Goal: Transaction & Acquisition: Book appointment/travel/reservation

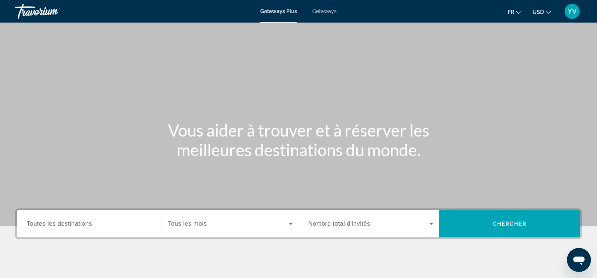
click at [549, 10] on icon "Change currency" at bounding box center [548, 12] width 5 height 5
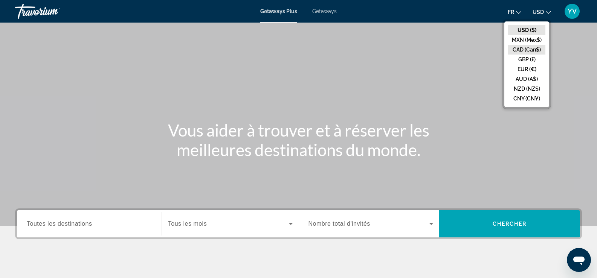
click at [531, 49] on button "CAD (Can$)" at bounding box center [526, 50] width 37 height 10
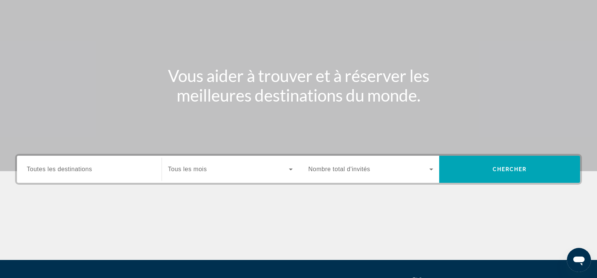
scroll to position [113, 0]
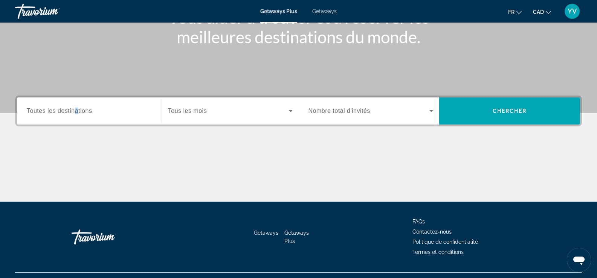
click at [76, 113] on span "Toutes les destinations" at bounding box center [59, 111] width 65 height 6
click at [76, 113] on input "Destination Toutes les destinations" at bounding box center [89, 111] width 125 height 9
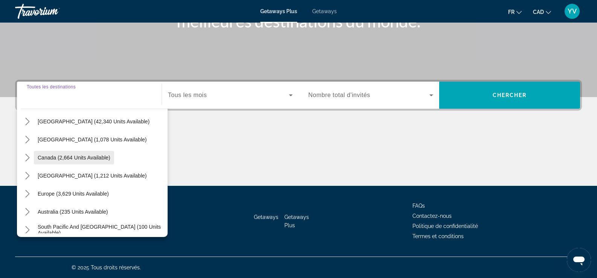
scroll to position [38, 0]
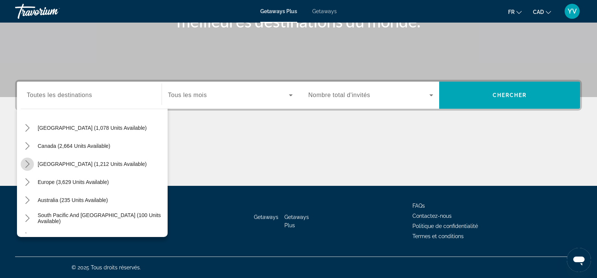
click at [26, 164] on icon "Toggle Caribbean & Atlantic Islands (1,212 units available) submenu" at bounding box center [28, 165] width 8 height 8
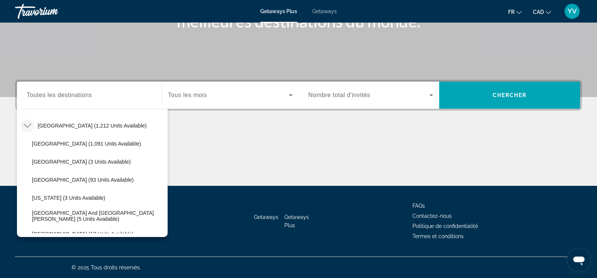
click at [67, 144] on span "Bahamas (1,091 units available)" at bounding box center [86, 144] width 109 height 6
type input "**********"
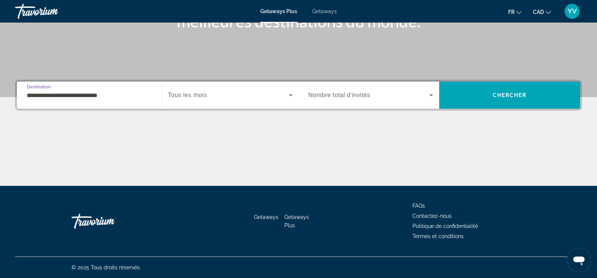
click at [252, 99] on span "Search widget" at bounding box center [228, 95] width 121 height 9
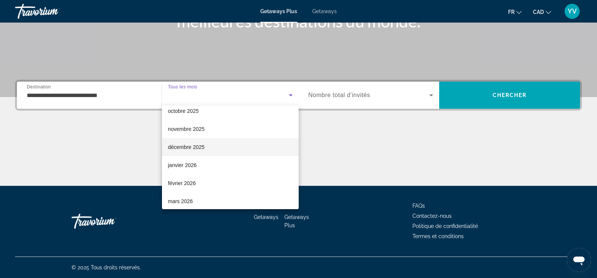
scroll to position [38, 0]
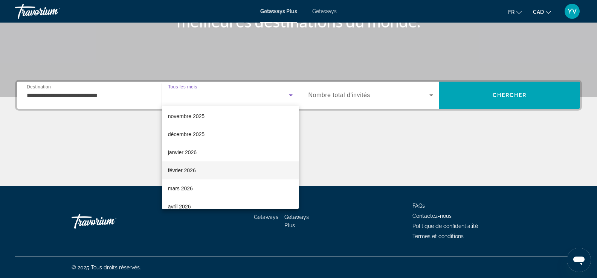
click at [178, 169] on span "février 2026" at bounding box center [182, 170] width 28 height 9
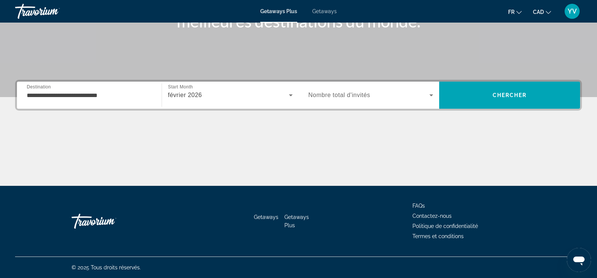
click at [369, 93] on span "Nombre total d'invités" at bounding box center [340, 95] width 62 height 6
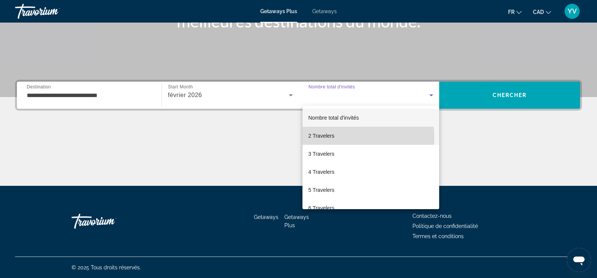
click at [331, 137] on span "2 Travelers" at bounding box center [322, 136] width 26 height 9
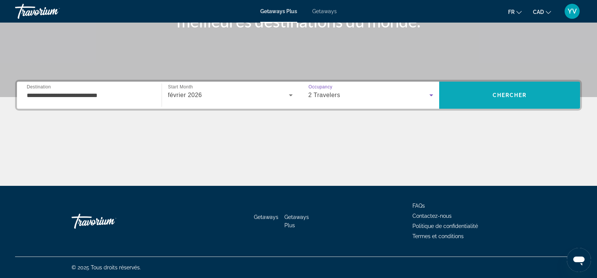
click at [521, 90] on span "Search" at bounding box center [509, 95] width 141 height 18
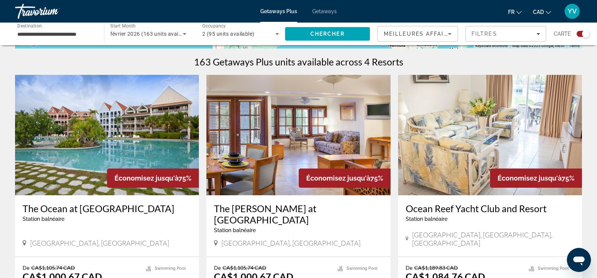
scroll to position [226, 0]
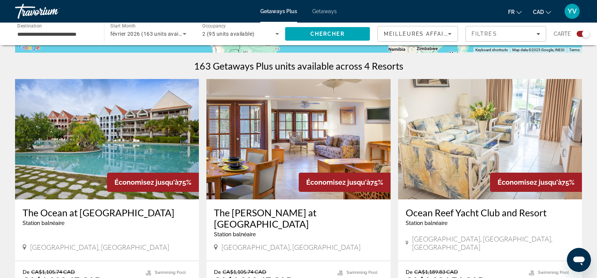
click at [503, 161] on img "Main content" at bounding box center [490, 139] width 184 height 121
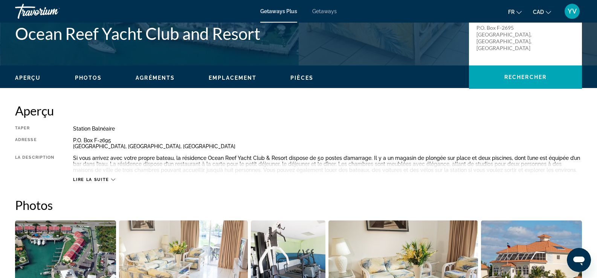
scroll to position [188, 0]
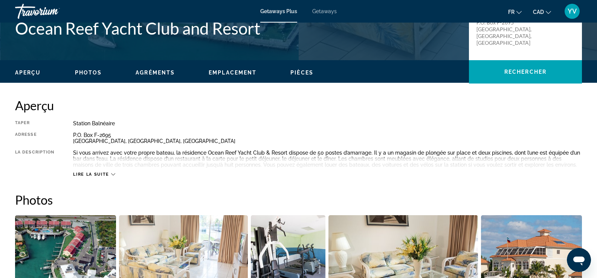
click at [113, 173] on icon "Main content" at bounding box center [113, 175] width 4 height 4
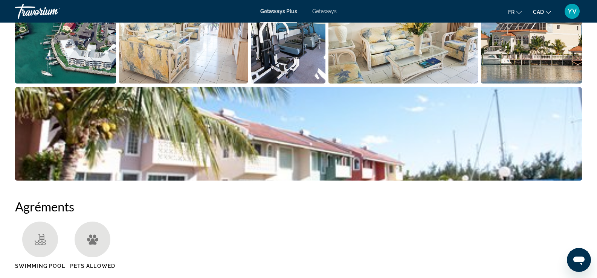
scroll to position [414, 0]
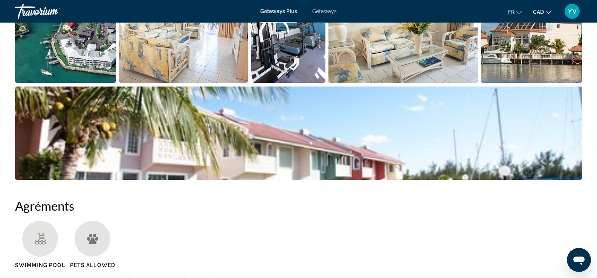
click at [286, 139] on img "Open full-screen image slider" at bounding box center [298, 133] width 567 height 93
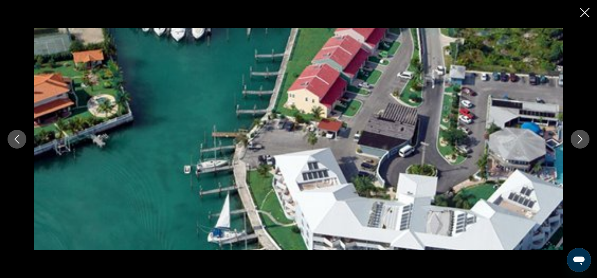
click at [583, 138] on icon "Next image" at bounding box center [580, 139] width 9 height 9
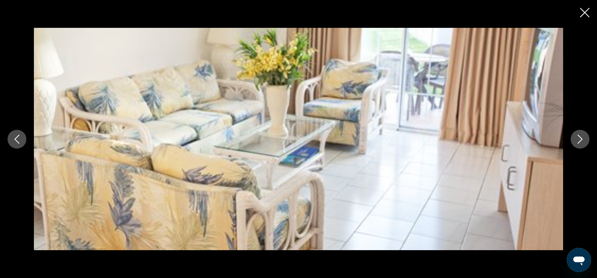
click at [583, 138] on icon "Next image" at bounding box center [580, 139] width 9 height 9
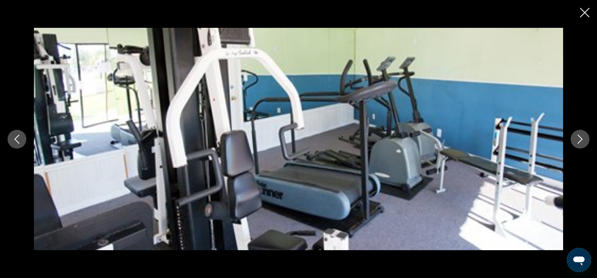
click at [583, 138] on icon "Next image" at bounding box center [580, 139] width 9 height 9
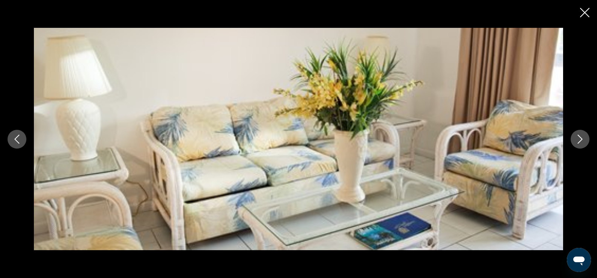
click at [583, 138] on icon "Next image" at bounding box center [580, 139] width 9 height 9
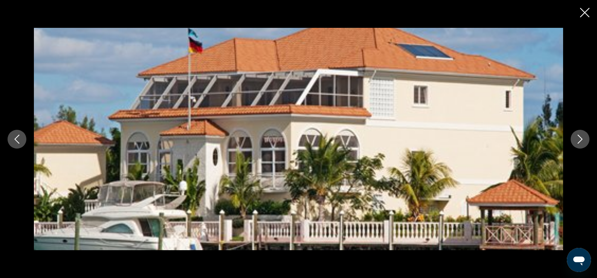
click at [583, 138] on icon "Next image" at bounding box center [580, 139] width 9 height 9
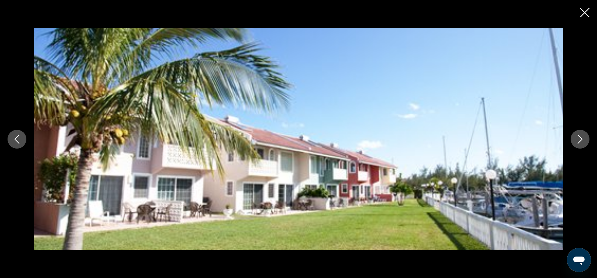
click at [583, 138] on icon "Next image" at bounding box center [580, 139] width 9 height 9
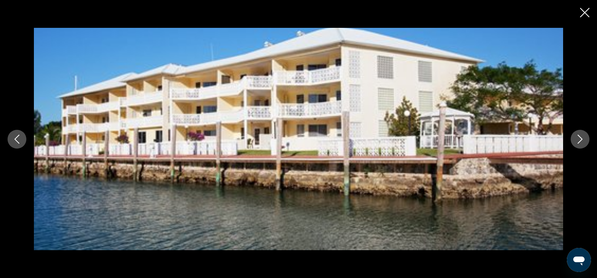
click at [583, 138] on icon "Next image" at bounding box center [580, 139] width 9 height 9
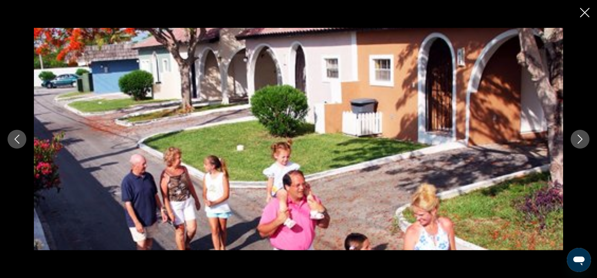
click at [583, 138] on icon "Next image" at bounding box center [580, 139] width 9 height 9
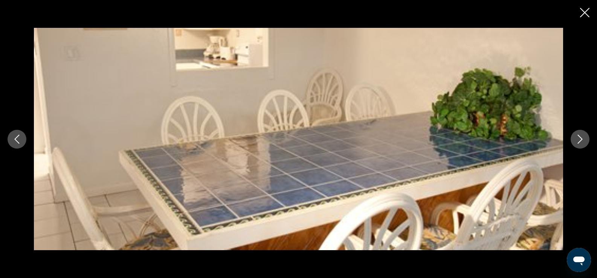
click at [583, 138] on icon "Next image" at bounding box center [580, 139] width 9 height 9
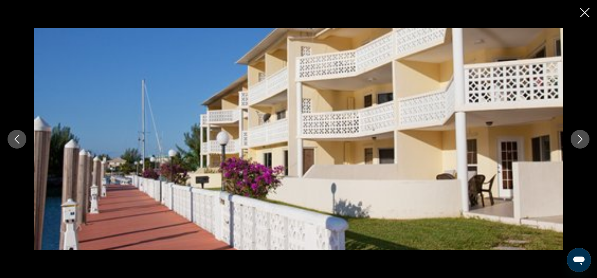
click at [583, 138] on icon "Next image" at bounding box center [580, 139] width 9 height 9
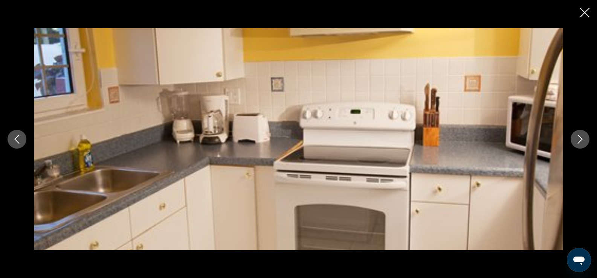
click at [583, 138] on icon "Next image" at bounding box center [580, 139] width 9 height 9
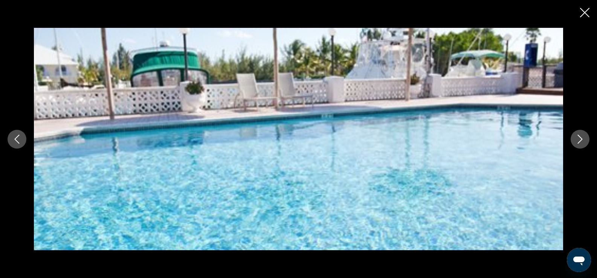
click at [589, 12] on icon "Close slideshow" at bounding box center [584, 12] width 9 height 9
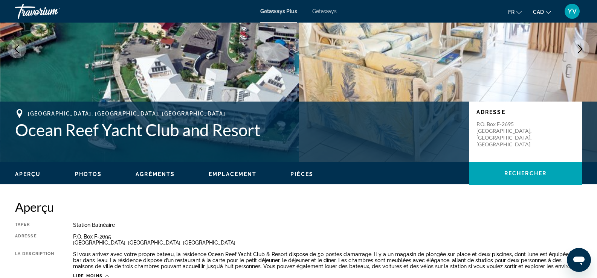
scroll to position [151, 0]
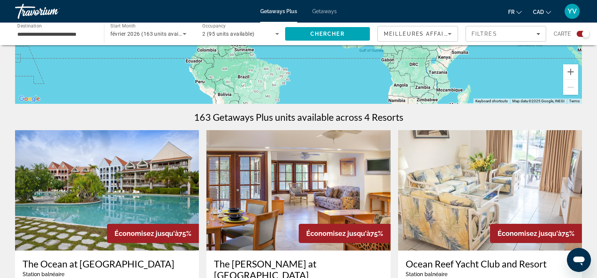
scroll to position [226, 0]
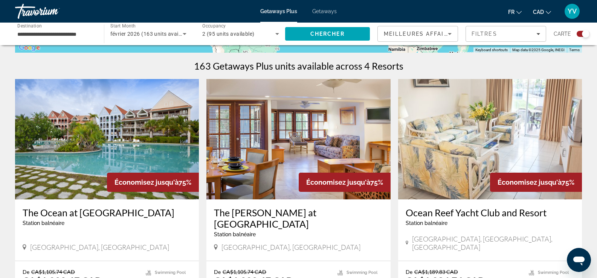
click at [78, 158] on img "Main content" at bounding box center [107, 139] width 184 height 121
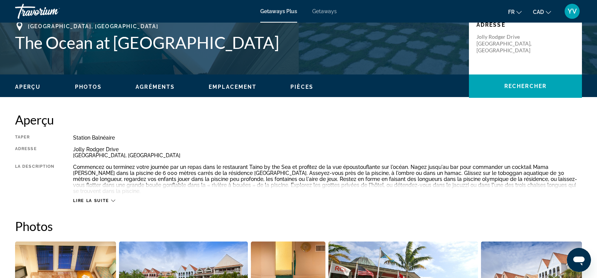
scroll to position [188, 0]
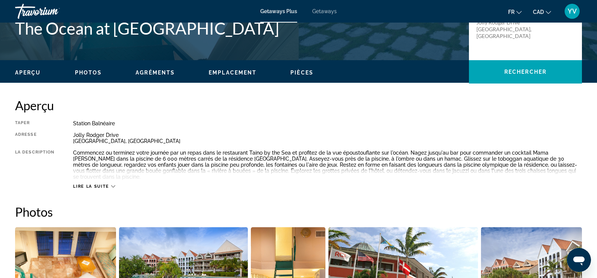
click at [111, 185] on icon "Main content" at bounding box center [113, 187] width 4 height 4
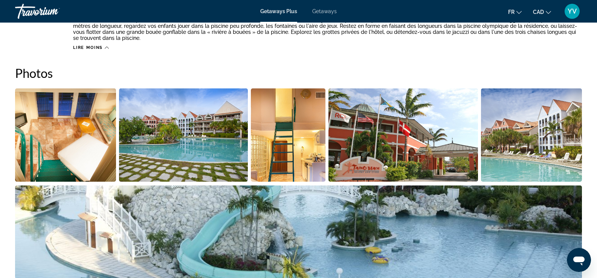
scroll to position [377, 0]
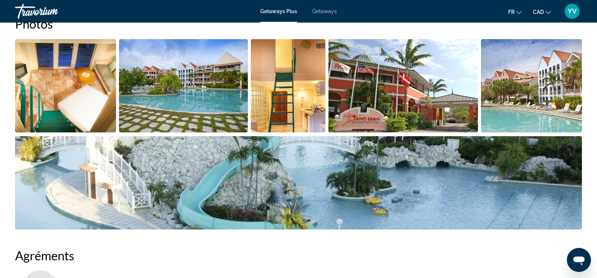
click at [232, 173] on img "Open full-screen image slider" at bounding box center [298, 182] width 567 height 93
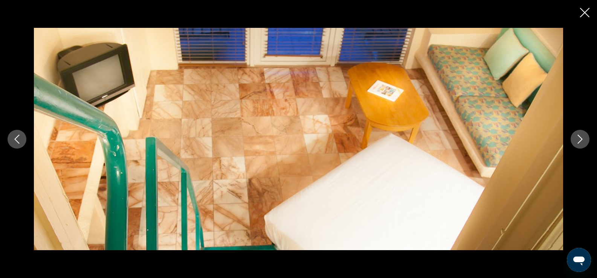
click at [583, 140] on icon "Next image" at bounding box center [580, 139] width 9 height 9
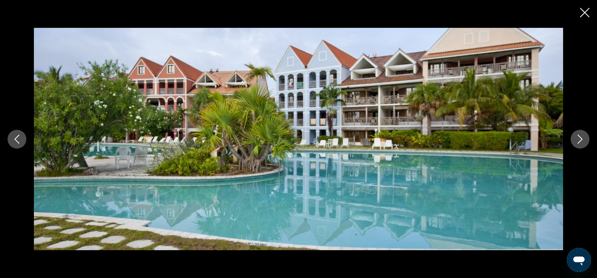
click at [583, 139] on icon "Next image" at bounding box center [580, 139] width 5 height 9
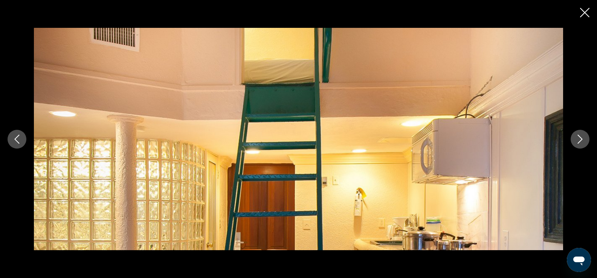
click at [583, 139] on icon "Next image" at bounding box center [580, 139] width 5 height 9
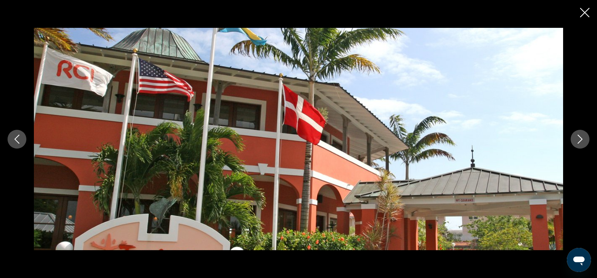
click at [583, 139] on icon "Next image" at bounding box center [580, 139] width 9 height 9
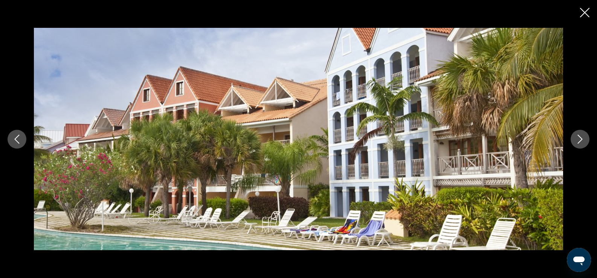
click at [582, 138] on icon "Next image" at bounding box center [580, 139] width 9 height 9
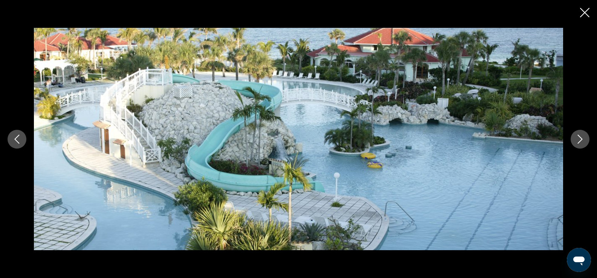
click at [582, 138] on icon "Next image" at bounding box center [580, 139] width 9 height 9
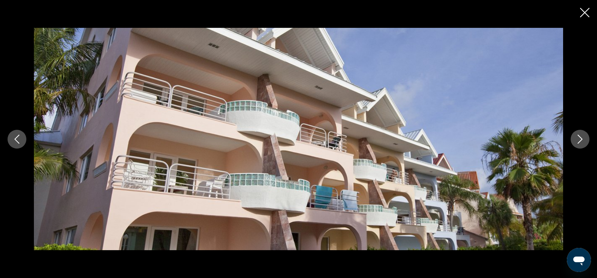
click at [582, 138] on icon "Next image" at bounding box center [580, 139] width 9 height 9
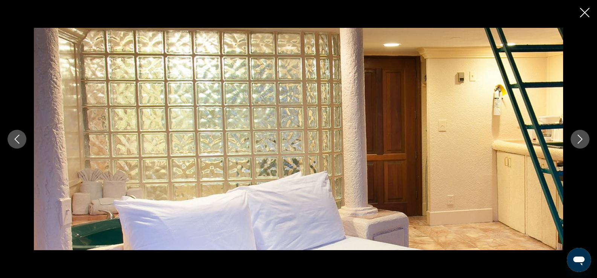
click at [582, 138] on icon "Next image" at bounding box center [580, 139] width 9 height 9
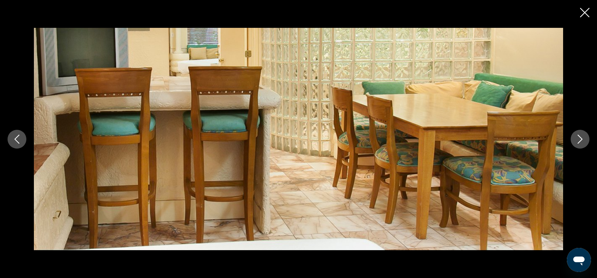
click at [582, 138] on icon "Next image" at bounding box center [580, 139] width 9 height 9
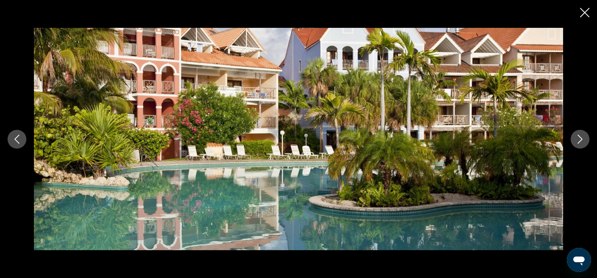
click at [582, 138] on icon "Next image" at bounding box center [580, 139] width 9 height 9
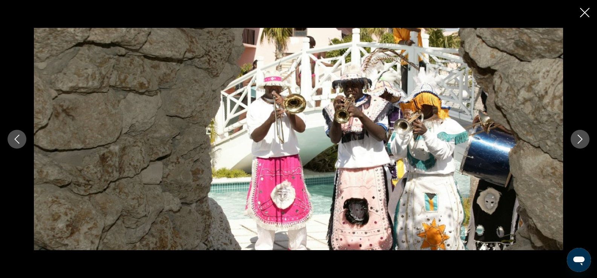
click at [582, 138] on icon "Next image" at bounding box center [580, 139] width 9 height 9
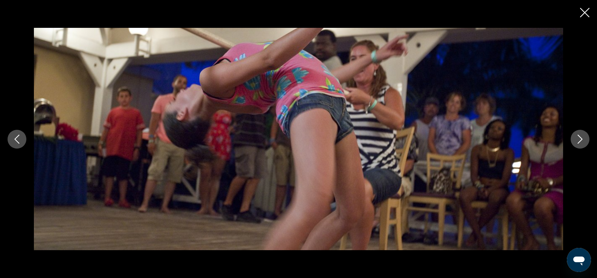
click at [582, 138] on icon "Next image" at bounding box center [580, 139] width 9 height 9
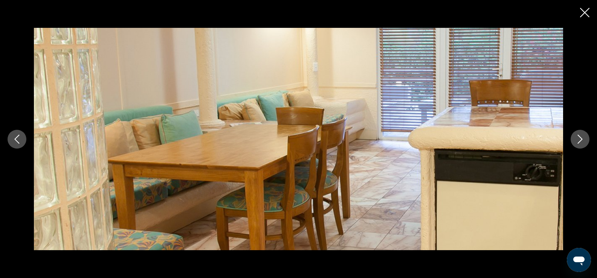
click at [582, 138] on icon "Next image" at bounding box center [580, 139] width 9 height 9
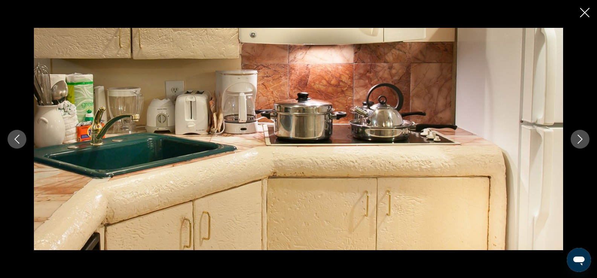
click at [582, 138] on icon "Next image" at bounding box center [580, 139] width 9 height 9
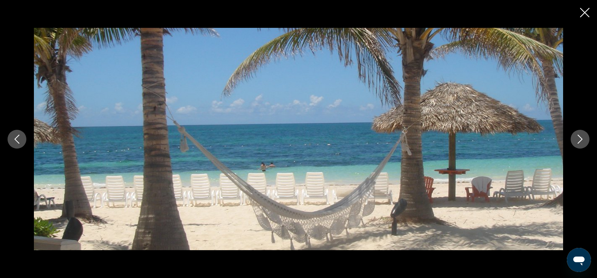
click at [582, 138] on icon "Next image" at bounding box center [580, 139] width 9 height 9
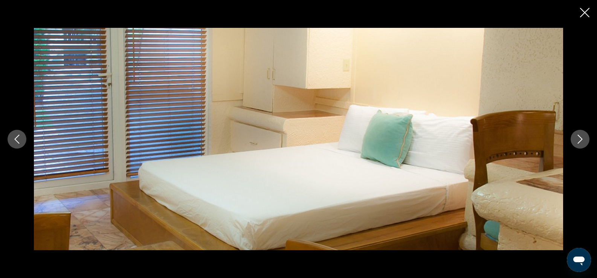
click at [582, 138] on icon "Next image" at bounding box center [580, 139] width 9 height 9
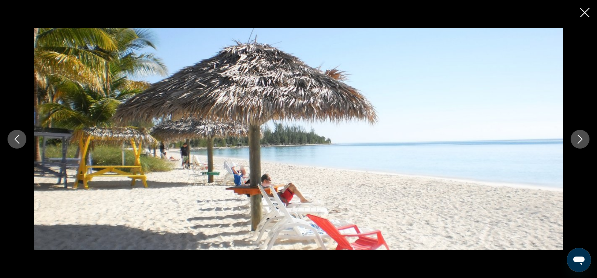
click at [582, 138] on icon "Next image" at bounding box center [580, 139] width 9 height 9
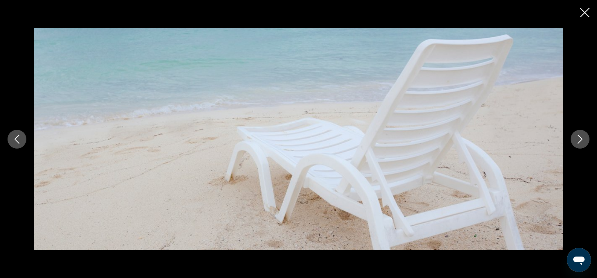
click at [582, 138] on icon "Next image" at bounding box center [580, 139] width 9 height 9
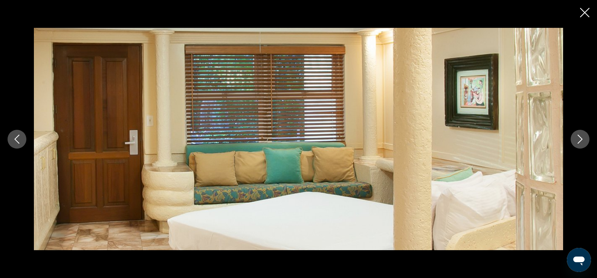
click at [582, 138] on icon "Next image" at bounding box center [580, 139] width 9 height 9
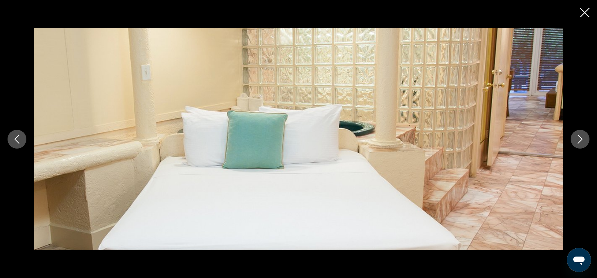
click at [582, 138] on icon "Next image" at bounding box center [580, 139] width 9 height 9
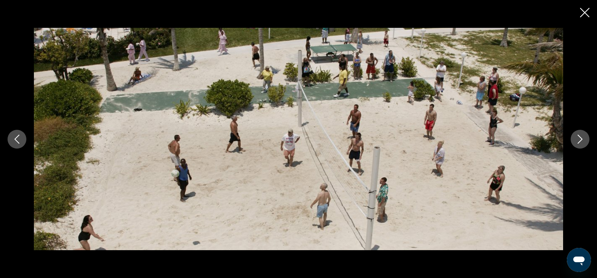
click at [582, 138] on icon "Next image" at bounding box center [580, 139] width 9 height 9
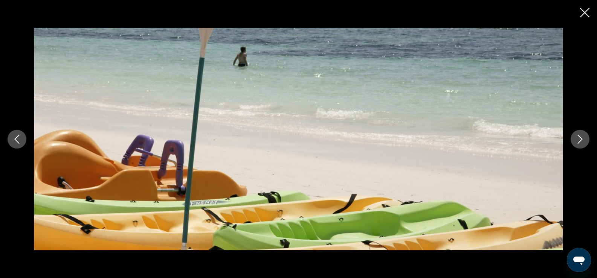
click at [582, 138] on icon "Next image" at bounding box center [580, 139] width 9 height 9
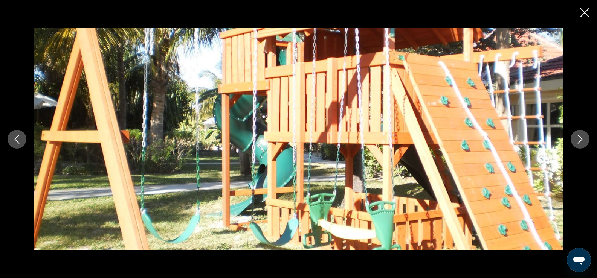
click at [582, 138] on icon "Next image" at bounding box center [580, 139] width 9 height 9
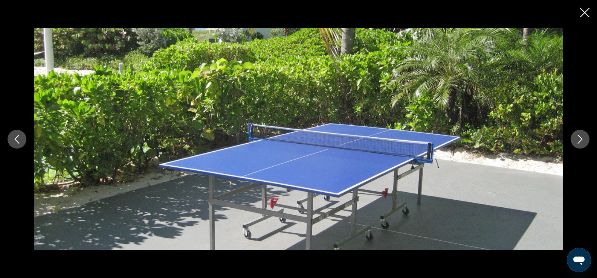
click at [581, 138] on icon "Next image" at bounding box center [580, 139] width 5 height 9
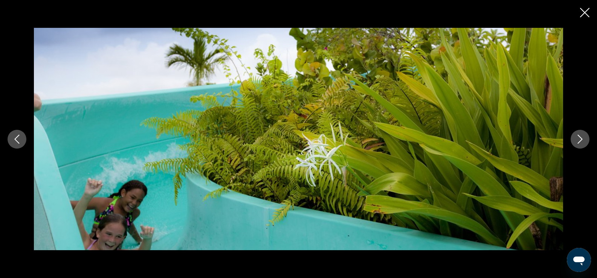
click at [581, 138] on icon "Next image" at bounding box center [580, 139] width 5 height 9
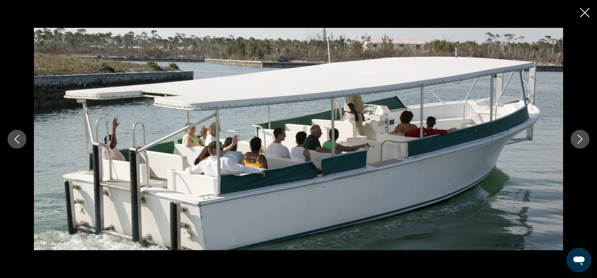
click at [581, 138] on icon "Next image" at bounding box center [580, 139] width 5 height 9
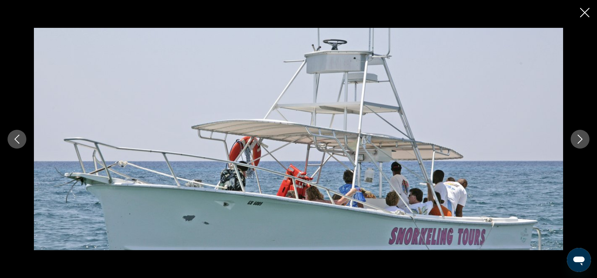
click at [581, 138] on icon "Next image" at bounding box center [580, 139] width 5 height 9
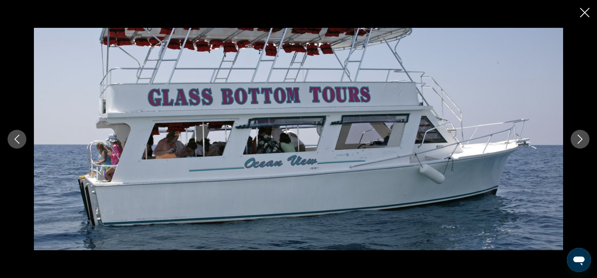
click at [579, 139] on icon "Next image" at bounding box center [580, 139] width 9 height 9
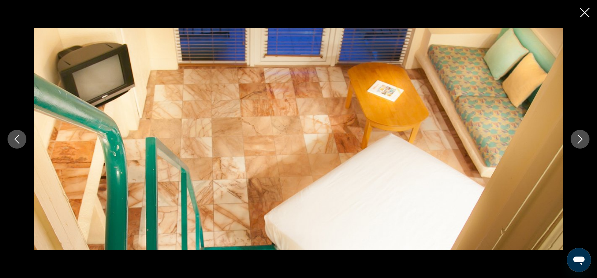
click at [579, 140] on icon "Next image" at bounding box center [580, 139] width 9 height 9
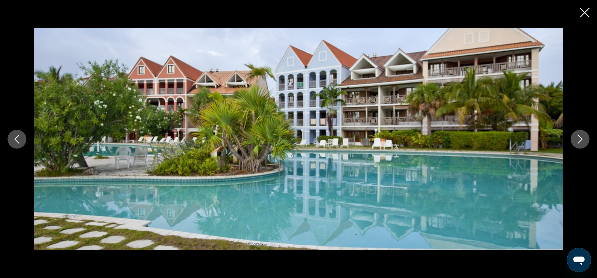
click at [584, 16] on icon "Close slideshow" at bounding box center [584, 12] width 9 height 9
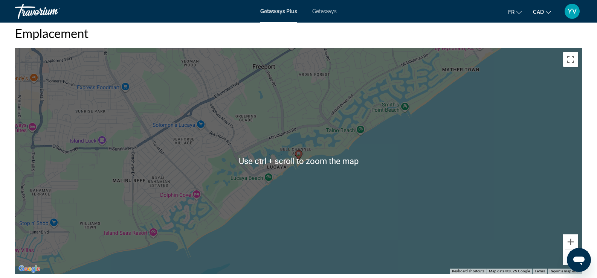
scroll to position [1017, 0]
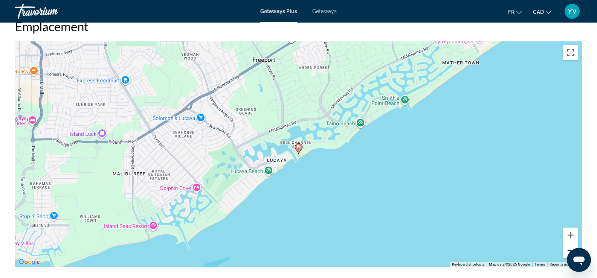
click at [567, 246] on button "Zoom out" at bounding box center [570, 250] width 15 height 15
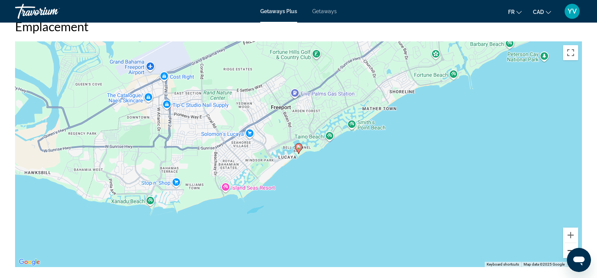
click at [567, 246] on button "Zoom out" at bounding box center [570, 250] width 15 height 15
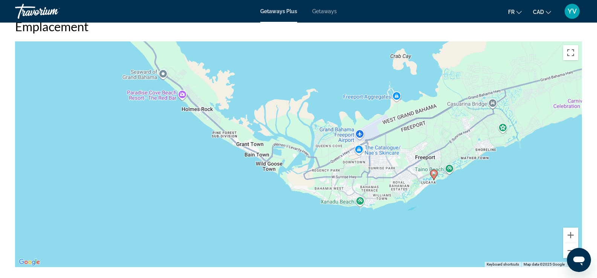
drag, startPoint x: 81, startPoint y: 139, endPoint x: 208, endPoint y: 159, distance: 128.9
click at [208, 159] on div "To activate drag with keyboard, press Alt + Enter. Once in keyboard drag state,…" at bounding box center [298, 154] width 567 height 226
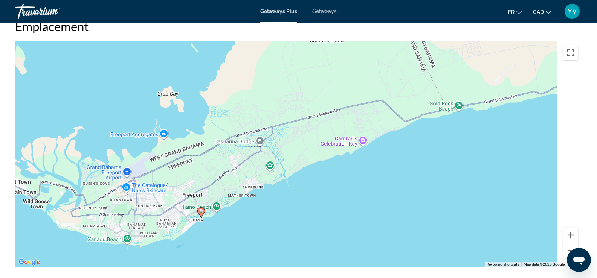
drag, startPoint x: 527, startPoint y: 166, endPoint x: 220, endPoint y: 208, distance: 309.9
click at [220, 208] on div "To activate drag with keyboard, press Alt + Enter. Once in keyboard drag state,…" at bounding box center [298, 154] width 567 height 226
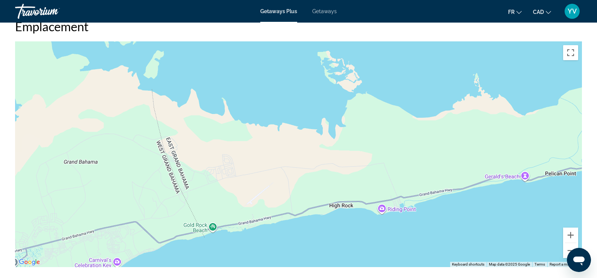
drag, startPoint x: 492, startPoint y: 136, endPoint x: 363, endPoint y: 205, distance: 146.0
click at [363, 210] on div "To activate drag with keyboard, press Alt + Enter. Once in keyboard drag state,…" at bounding box center [298, 154] width 567 height 226
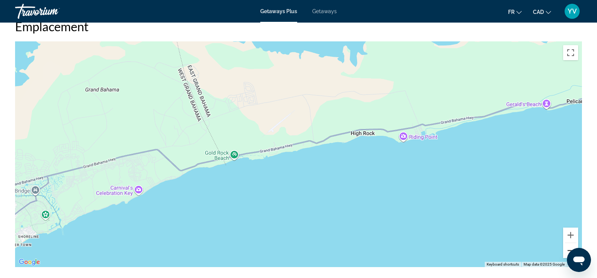
click at [567, 247] on button "Zoom out" at bounding box center [570, 250] width 15 height 15
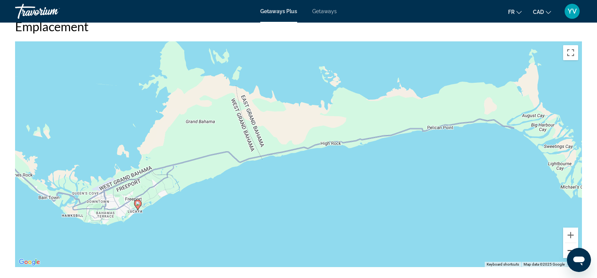
click at [567, 247] on button "Zoom out" at bounding box center [570, 250] width 15 height 15
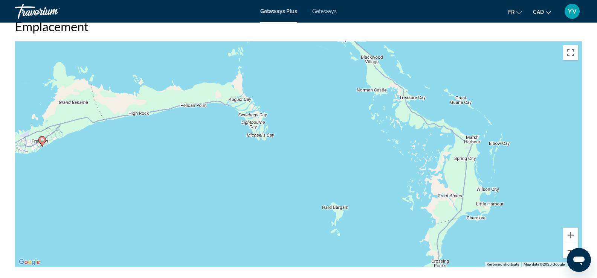
drag, startPoint x: 481, startPoint y: 124, endPoint x: 305, endPoint y: 89, distance: 179.8
click at [305, 89] on div "To activate drag with keyboard, press Alt + Enter. Once in keyboard drag state,…" at bounding box center [298, 154] width 567 height 226
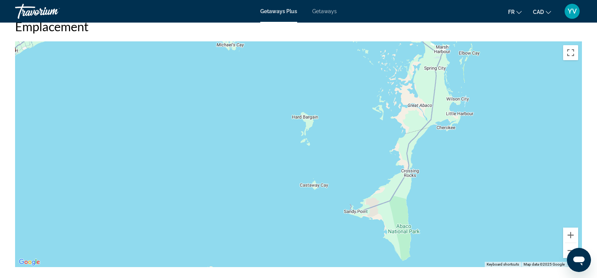
drag, startPoint x: 379, startPoint y: 185, endPoint x: 337, endPoint y: 110, distance: 86.5
click at [341, 102] on div "To activate drag with keyboard, press Alt + Enter. Once in keyboard drag state,…" at bounding box center [298, 154] width 567 height 226
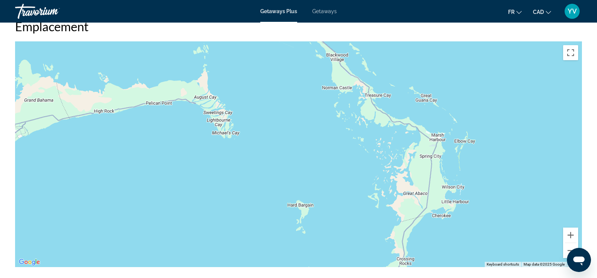
drag, startPoint x: 330, startPoint y: 148, endPoint x: 332, endPoint y: 219, distance: 70.9
click at [332, 219] on div "To activate drag with keyboard, press Alt + Enter. Once in keyboard drag state,…" at bounding box center [298, 154] width 567 height 226
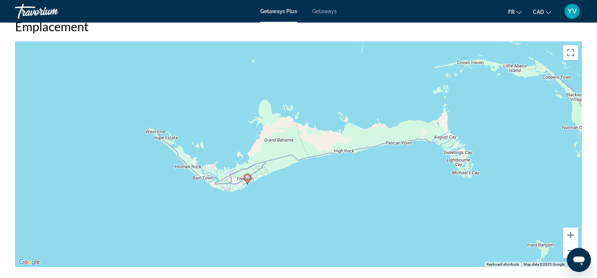
drag, startPoint x: 292, startPoint y: 104, endPoint x: 533, endPoint y: 147, distance: 245.2
click at [533, 147] on div "To activate drag with keyboard, press Alt + Enter. Once in keyboard drag state,…" at bounding box center [298, 154] width 567 height 226
click at [571, 245] on button "Zoom out" at bounding box center [570, 250] width 15 height 15
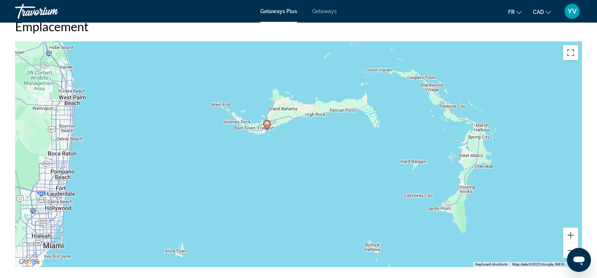
drag, startPoint x: 342, startPoint y: 216, endPoint x: 335, endPoint y: 186, distance: 31.0
click at [335, 186] on div "To activate drag with keyboard, press Alt + Enter. Once in keyboard drag state,…" at bounding box center [298, 154] width 567 height 226
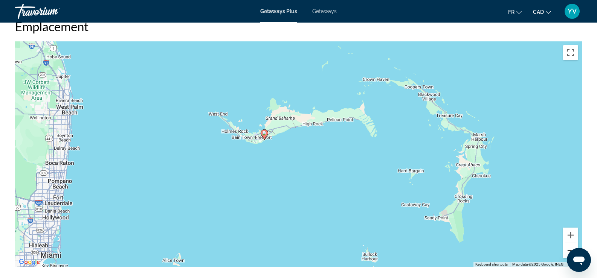
click at [571, 246] on button "Zoom out" at bounding box center [570, 250] width 15 height 15
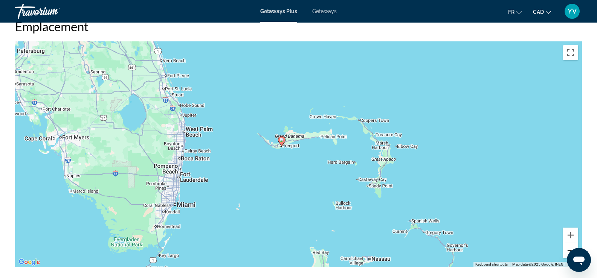
click at [571, 246] on button "Zoom out" at bounding box center [570, 250] width 15 height 15
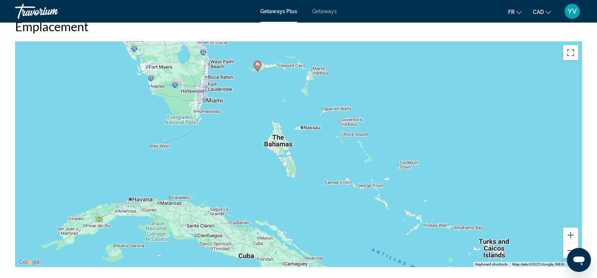
drag, startPoint x: 355, startPoint y: 230, endPoint x: 322, endPoint y: 149, distance: 87.3
click at [322, 149] on div "To activate drag with keyboard, press Alt + Enter. Once in keyboard drag state,…" at bounding box center [298, 154] width 567 height 226
click at [574, 231] on button "Zoom in" at bounding box center [570, 235] width 15 height 15
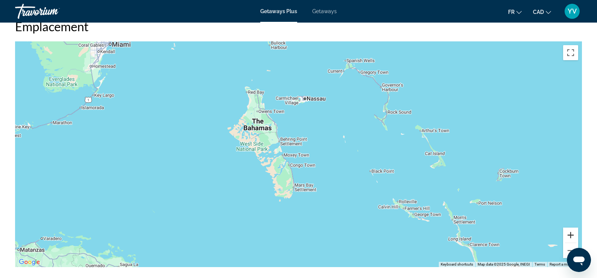
click at [574, 231] on button "Zoom in" at bounding box center [570, 235] width 15 height 15
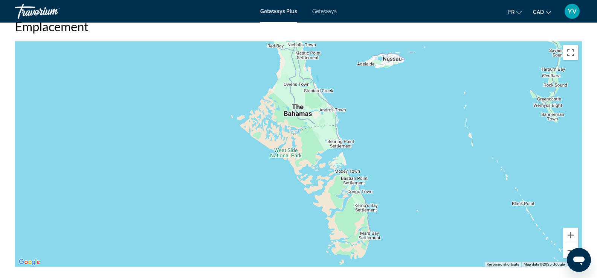
drag, startPoint x: 336, startPoint y: 119, endPoint x: 418, endPoint y: 132, distance: 82.3
click at [418, 132] on div "Main content" at bounding box center [298, 154] width 567 height 226
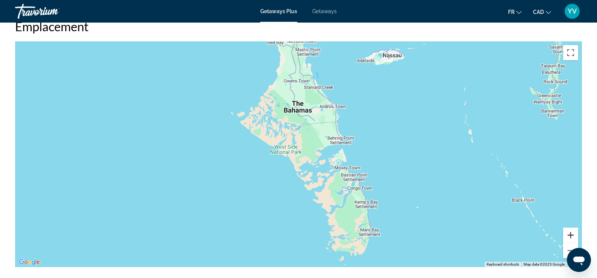
click at [574, 228] on button "Zoom in" at bounding box center [570, 235] width 15 height 15
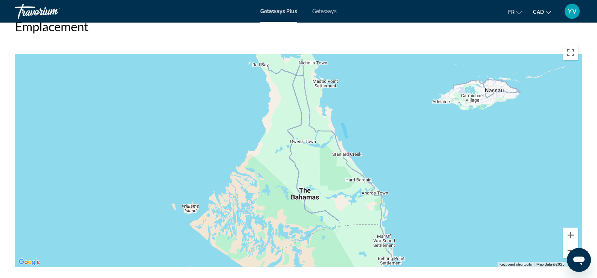
drag, startPoint x: 449, startPoint y: 133, endPoint x: 440, endPoint y: 247, distance: 114.1
click at [443, 254] on div "Main content" at bounding box center [298, 154] width 567 height 226
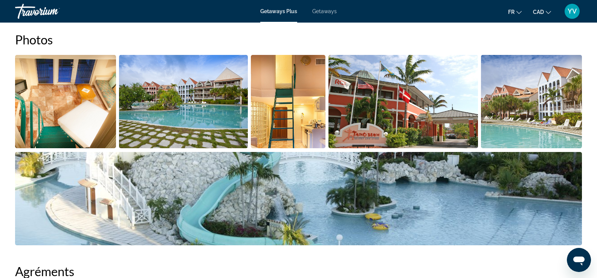
scroll to position [226, 0]
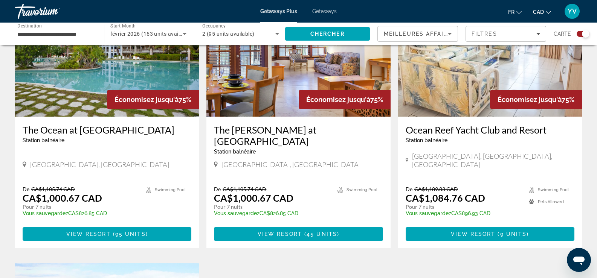
scroll to position [339, 0]
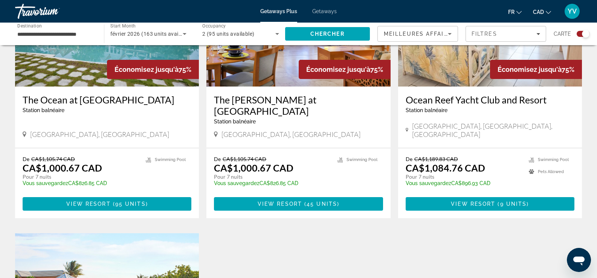
click at [470, 67] on img "Main content" at bounding box center [490, 26] width 184 height 121
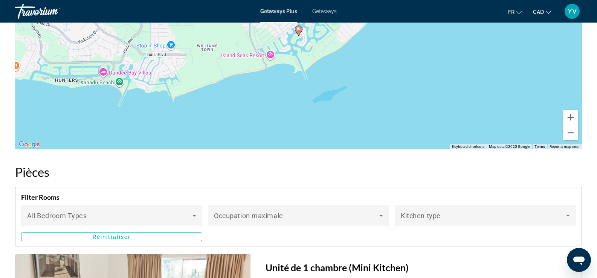
scroll to position [1191, 0]
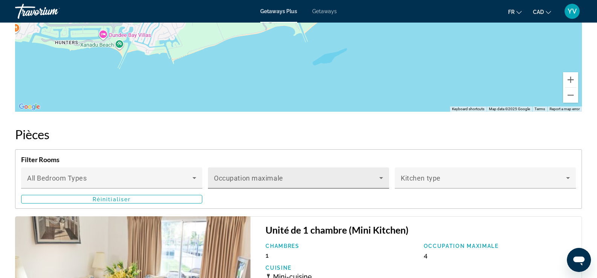
click at [321, 179] on span "Main content" at bounding box center [296, 181] width 165 height 9
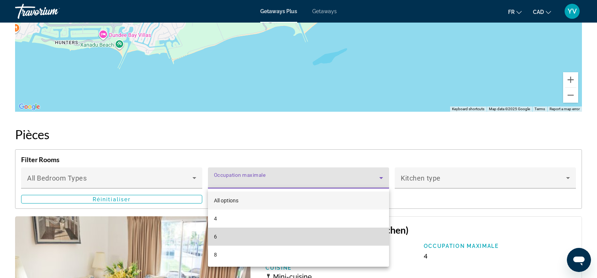
click at [309, 238] on mat-option "6" at bounding box center [298, 237] width 181 height 18
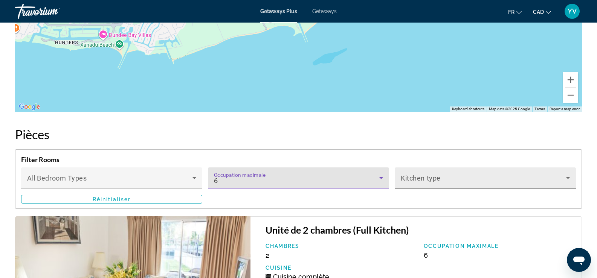
click at [434, 181] on span "Main content" at bounding box center [483, 181] width 165 height 9
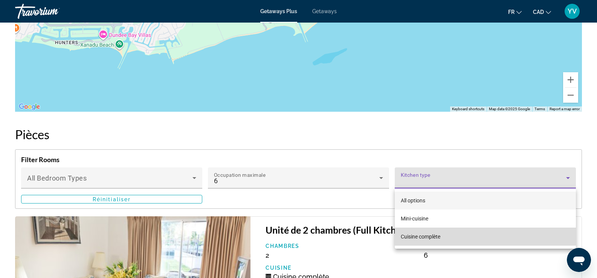
click at [422, 236] on span "Cuisine complète" at bounding box center [421, 237] width 40 height 6
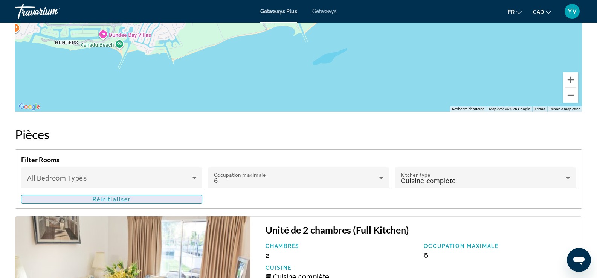
click at [172, 202] on span "Main content" at bounding box center [111, 200] width 180 height 18
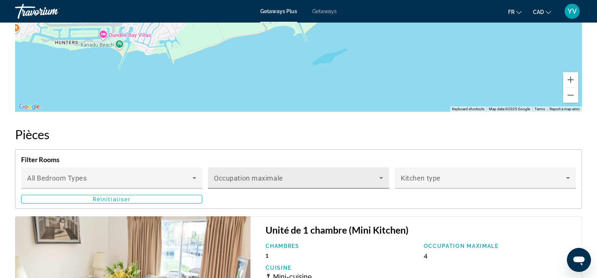
click at [277, 180] on span "Main content" at bounding box center [296, 181] width 165 height 9
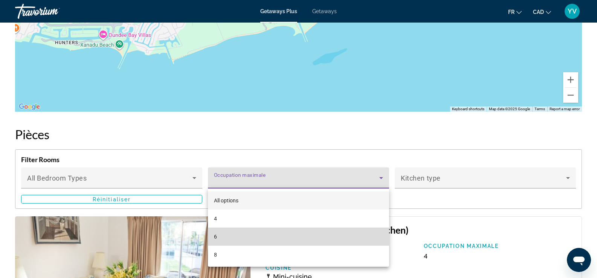
click at [257, 239] on mat-option "6" at bounding box center [298, 237] width 181 height 18
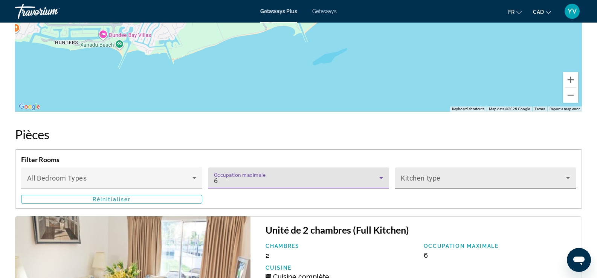
click at [452, 176] on div "Kitchen type" at bounding box center [485, 178] width 169 height 21
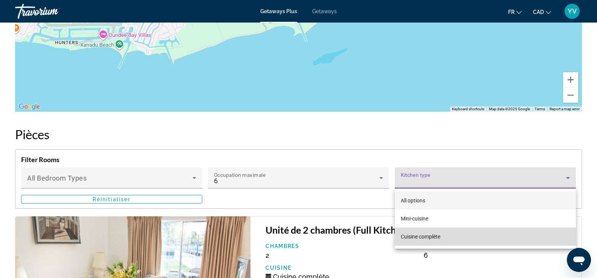
click at [435, 237] on span "Cuisine complète" at bounding box center [421, 237] width 40 height 6
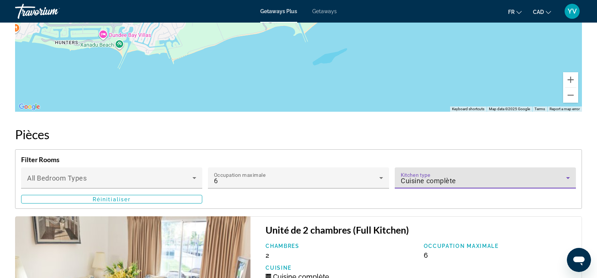
click at [353, 199] on div "Bedroom Types All Bedroom Types Occupation maximale 6 Kitchen type Cuisine comp…" at bounding box center [298, 185] width 555 height 35
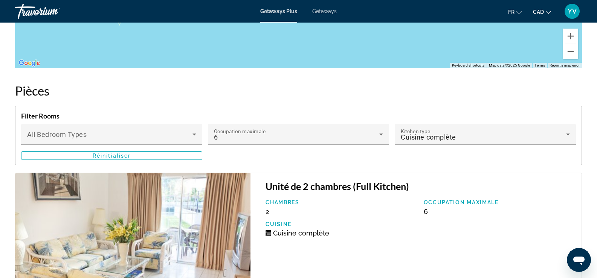
scroll to position [1231, 0]
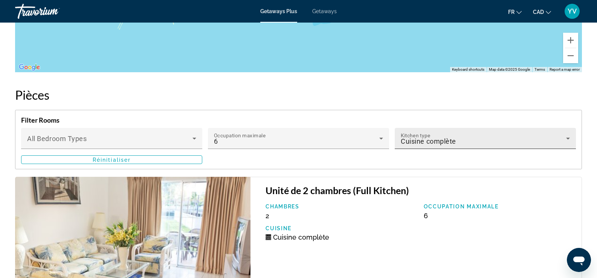
click at [414, 144] on span "Cuisine complète" at bounding box center [428, 142] width 55 height 8
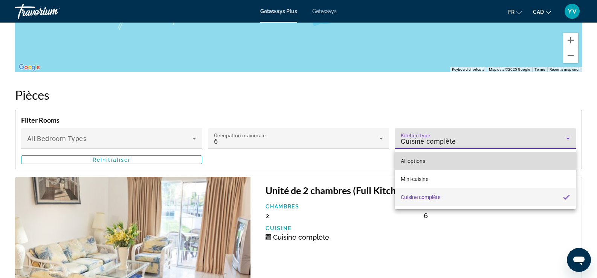
click at [414, 164] on span "All options" at bounding box center [413, 161] width 24 height 6
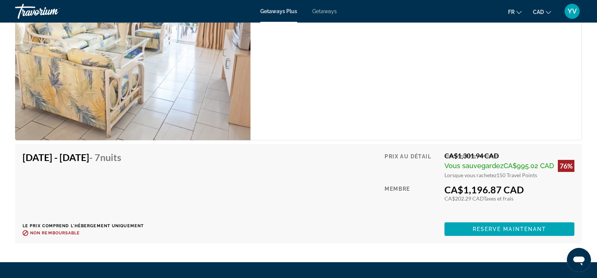
scroll to position [1306, 0]
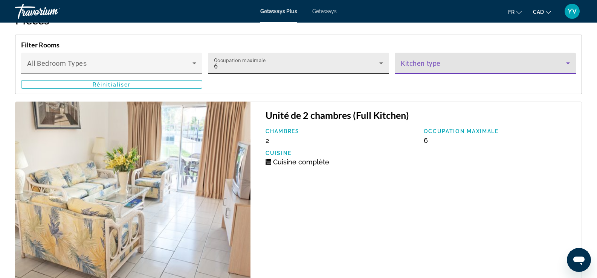
click at [294, 68] on div "6" at bounding box center [296, 66] width 165 height 9
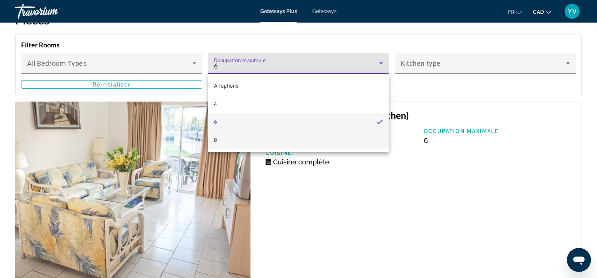
click at [291, 142] on mat-option "8" at bounding box center [298, 140] width 181 height 18
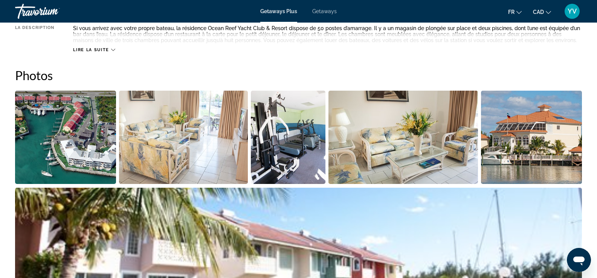
scroll to position [214, 0]
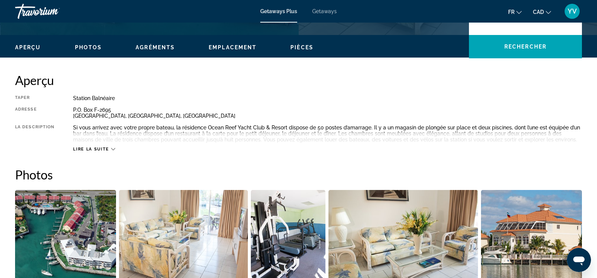
click at [107, 148] on span "Lire la suite" at bounding box center [91, 149] width 36 height 5
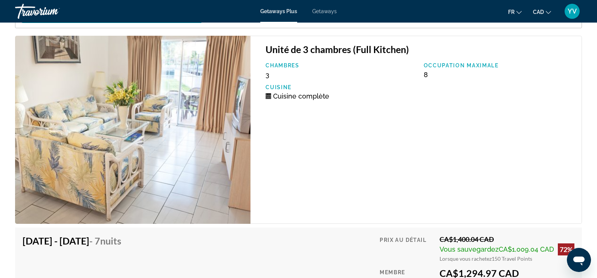
scroll to position [1269, 0]
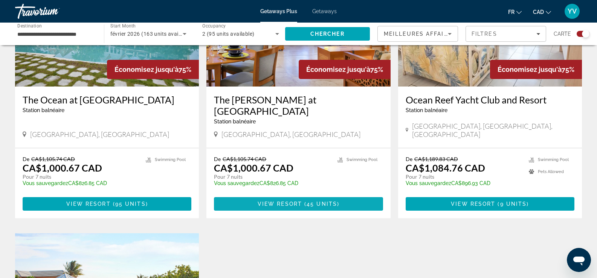
scroll to position [264, 0]
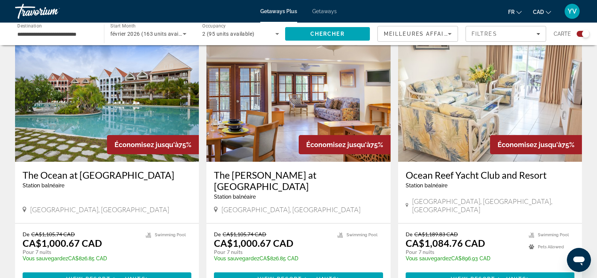
click at [249, 176] on h3 "The Marlin at Taino Beach" at bounding box center [298, 181] width 169 height 23
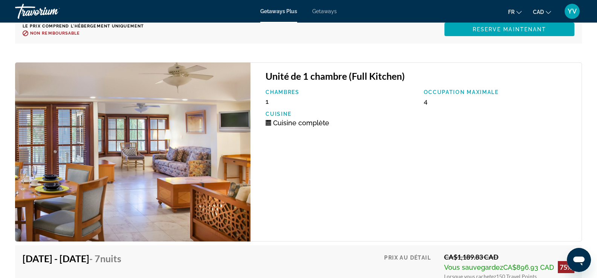
scroll to position [3130, 0]
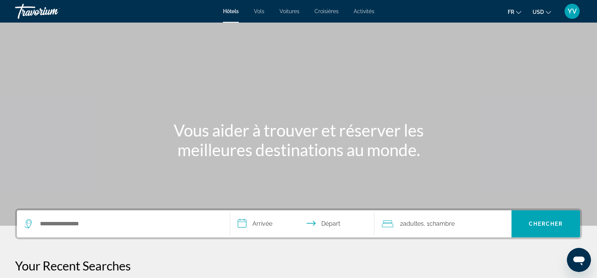
click at [262, 11] on span "Vols" at bounding box center [259, 11] width 11 height 6
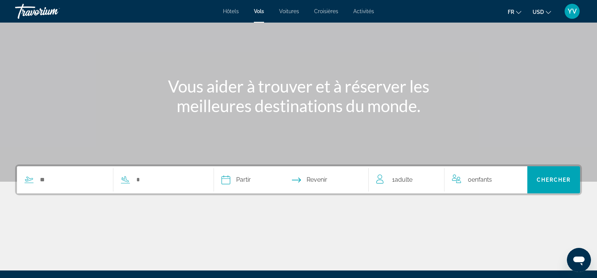
scroll to position [113, 0]
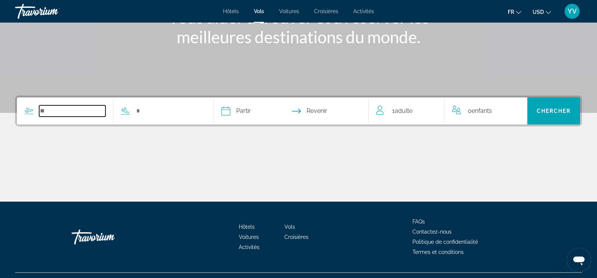
click at [58, 114] on input "Search widget" at bounding box center [72, 111] width 66 height 11
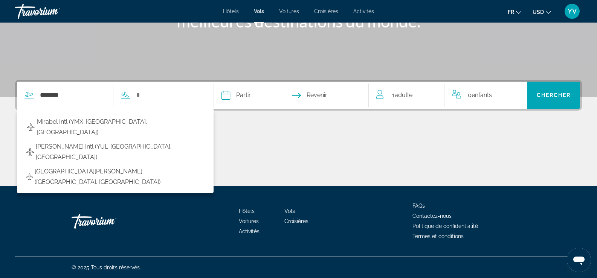
click at [93, 142] on span "[PERSON_NAME] Intl (YUL-[GEOGRAPHIC_DATA], [GEOGRAPHIC_DATA])" at bounding box center [120, 152] width 168 height 21
type input "**********"
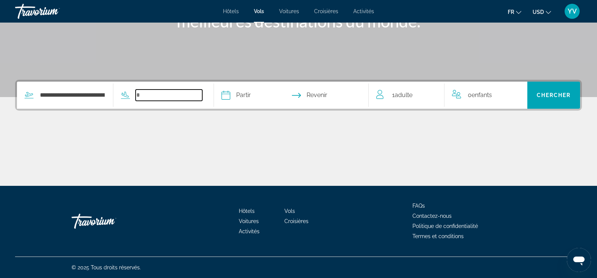
click at [152, 94] on input "Search widget" at bounding box center [169, 95] width 66 height 11
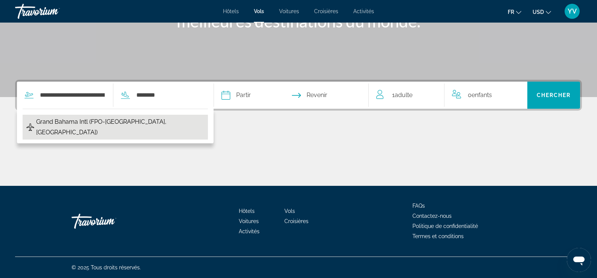
click at [114, 124] on span "Grand Bahama Intl (FPO-[GEOGRAPHIC_DATA], [GEOGRAPHIC_DATA])" at bounding box center [120, 127] width 168 height 21
type input "**********"
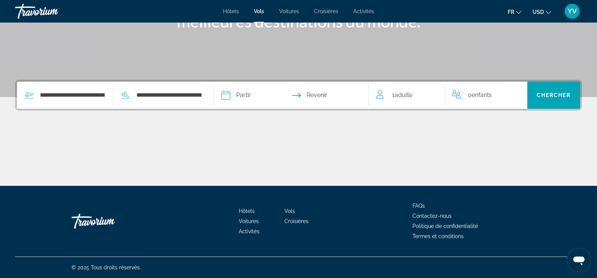
click at [263, 98] on input "Depart date" at bounding box center [258, 96] width 77 height 29
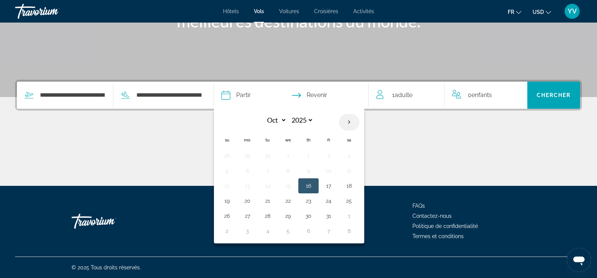
click at [355, 122] on th "Next month" at bounding box center [349, 122] width 20 height 17
select select "*"
select select "****"
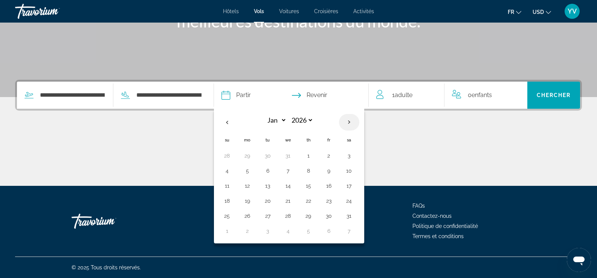
click at [355, 122] on th "Next month" at bounding box center [349, 122] width 20 height 17
select select "*"
click at [289, 184] on button "11" at bounding box center [288, 186] width 12 height 11
type input "**********"
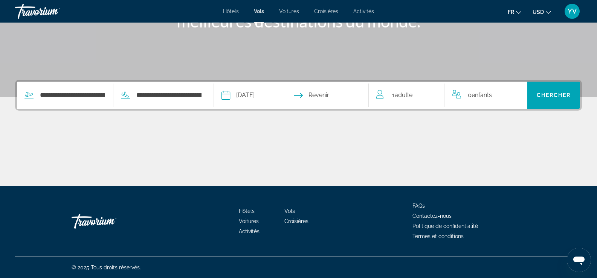
click at [334, 93] on input "Return date" at bounding box center [333, 96] width 77 height 29
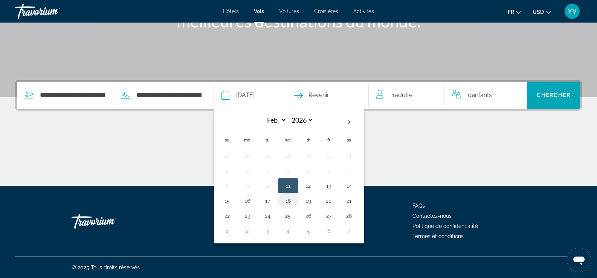
click at [288, 205] on button "18" at bounding box center [288, 201] width 12 height 11
type input "**********"
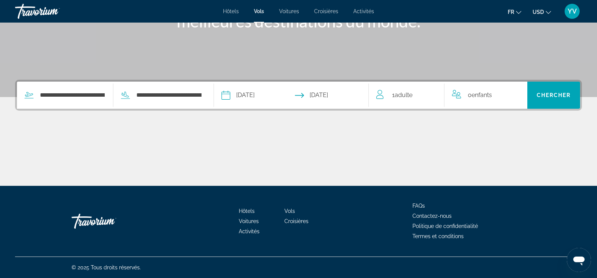
click at [413, 98] on span "Adulte" at bounding box center [404, 95] width 18 height 7
click at [432, 91] on icon "Increment adults" at bounding box center [433, 93] width 7 height 9
click at [537, 96] on span "Chercher" at bounding box center [554, 95] width 34 height 6
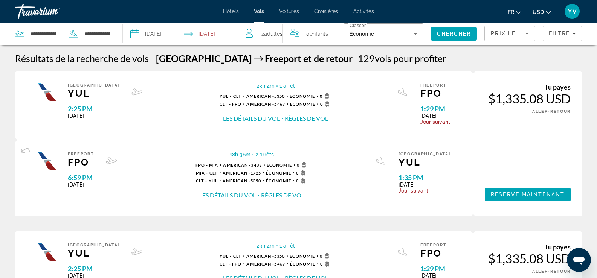
click at [544, 12] on button "USD USD ($) MXN (Mex$) CAD (Can$) GBP (£) EUR (€) AUD (A$) NZD (NZ$) CNY (CN¥)" at bounding box center [542, 11] width 18 height 11
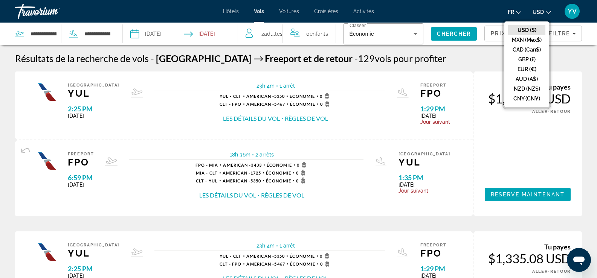
click at [530, 50] on button "CAD (Can$)" at bounding box center [526, 50] width 37 height 10
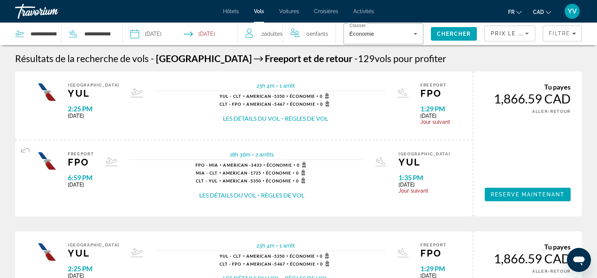
click at [533, 33] on div "Prix ​​le plus bas" at bounding box center [510, 33] width 50 height 15
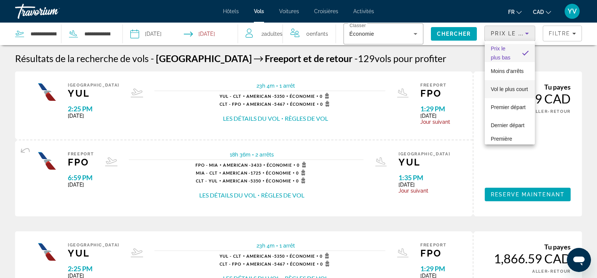
click at [517, 94] on span "Vol le plus court" at bounding box center [509, 89] width 37 height 9
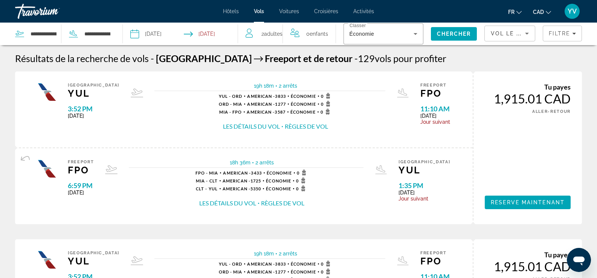
click at [257, 127] on button "Les détails du vol" at bounding box center [251, 126] width 57 height 8
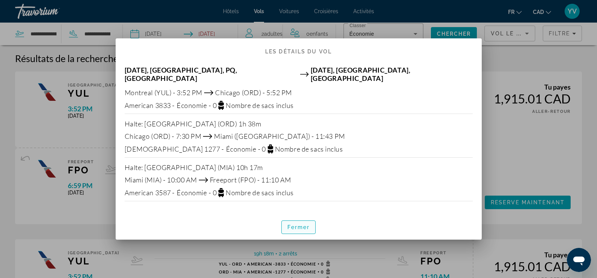
click at [297, 225] on span "Fermer" at bounding box center [299, 228] width 23 height 6
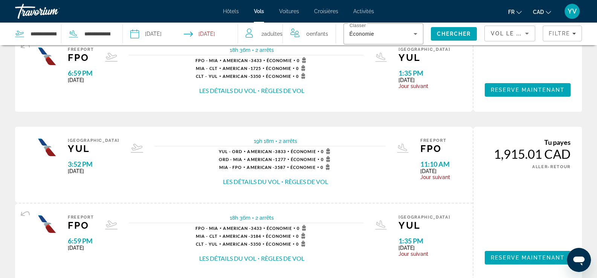
scroll to position [113, 0]
click at [288, 185] on button "Règles de vol" at bounding box center [306, 181] width 43 height 8
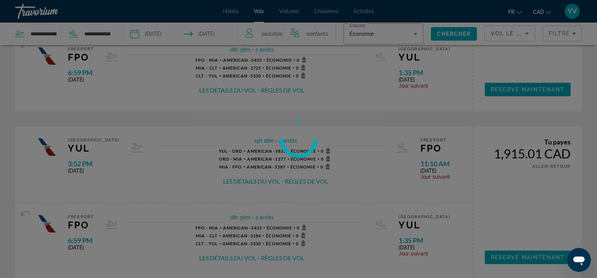
scroll to position [0, 0]
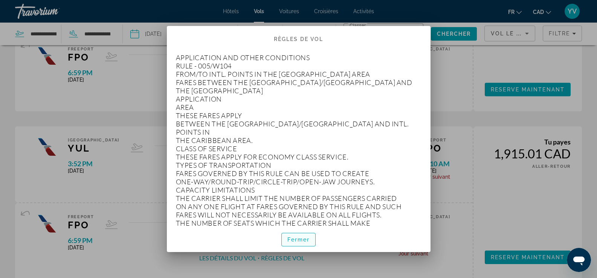
click at [292, 241] on span "Fermer" at bounding box center [299, 240] width 23 height 6
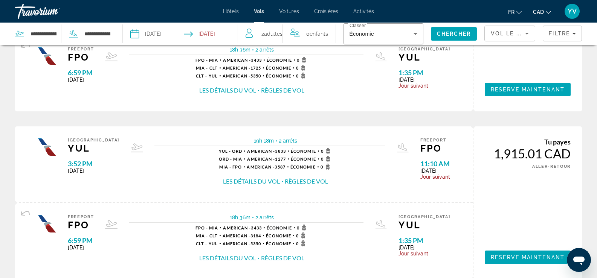
scroll to position [113, 0]
click at [245, 182] on button "Les détails du vol" at bounding box center [251, 181] width 57 height 8
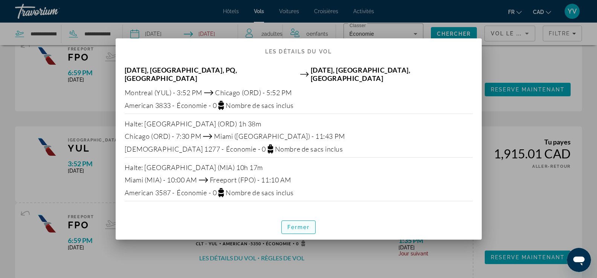
click at [301, 225] on span "Fermer" at bounding box center [299, 228] width 23 height 6
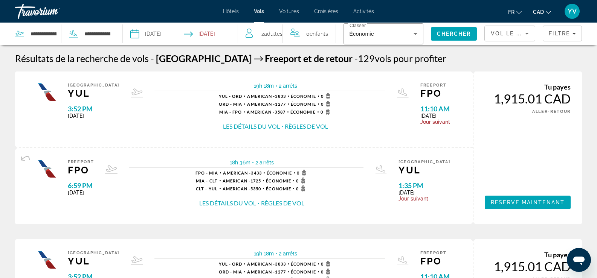
click at [522, 38] on div "Vol le plus court" at bounding box center [510, 36] width 38 height 21
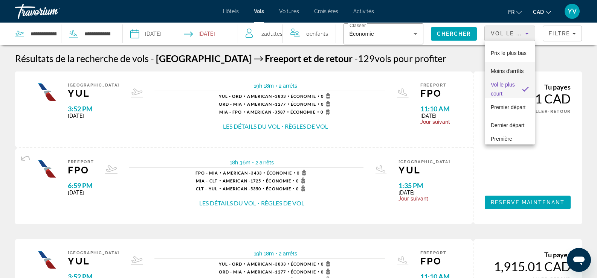
click at [506, 71] on span "Moins d'arrêts" at bounding box center [507, 71] width 33 height 9
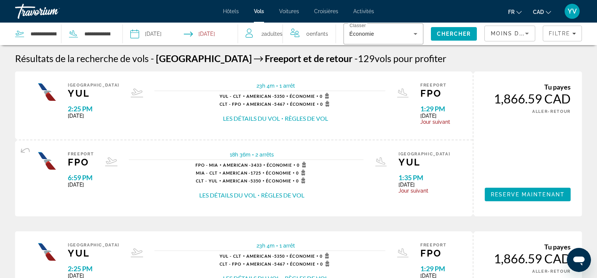
click at [241, 119] on button "Les détails du vol" at bounding box center [251, 119] width 57 height 8
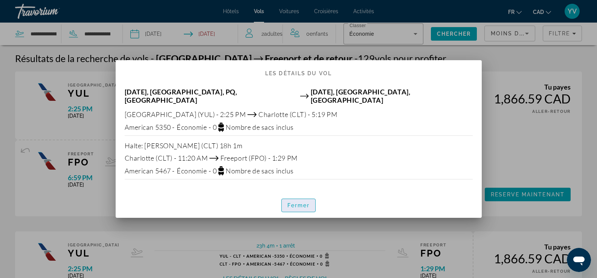
click at [299, 203] on span "Fermer" at bounding box center [299, 206] width 23 height 6
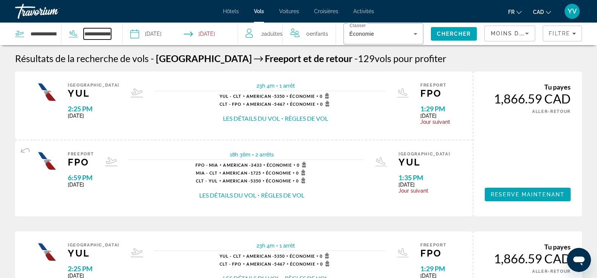
click at [99, 37] on input "**********" at bounding box center [98, 33] width 28 height 11
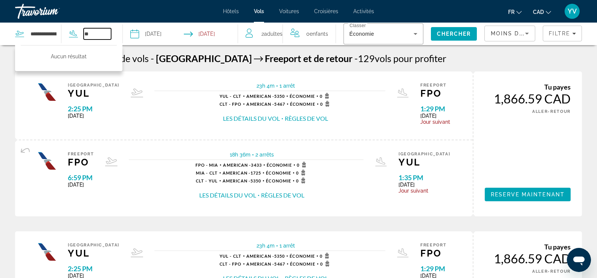
type input "*"
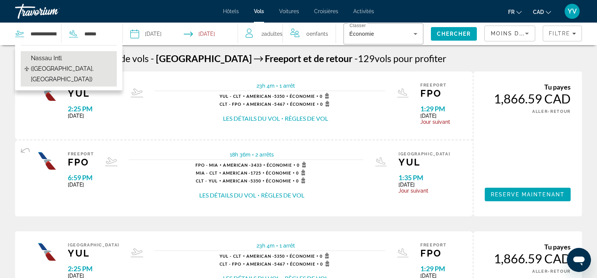
click at [80, 57] on span "Nassau Intl ([GEOGRAPHIC_DATA], [GEOGRAPHIC_DATA])" at bounding box center [72, 69] width 82 height 32
type input "**********"
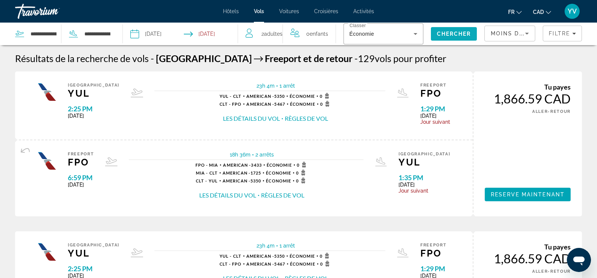
click at [452, 28] on span "Search" at bounding box center [454, 34] width 46 height 18
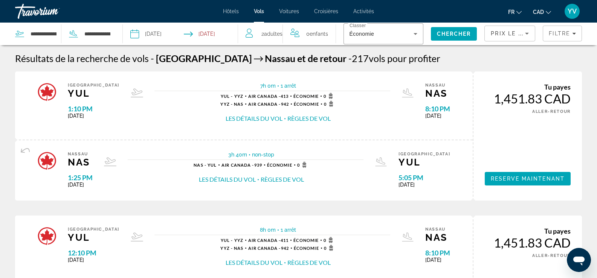
click at [230, 119] on button "Les détails du vol" at bounding box center [254, 119] width 57 height 8
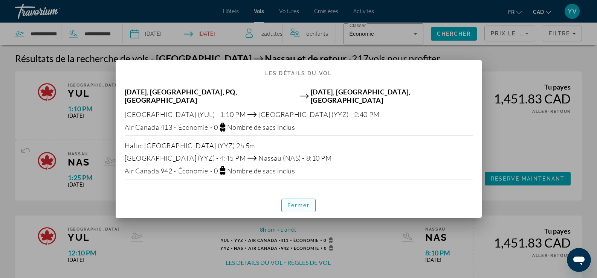
click at [306, 203] on span "Fermer" at bounding box center [299, 206] width 23 height 6
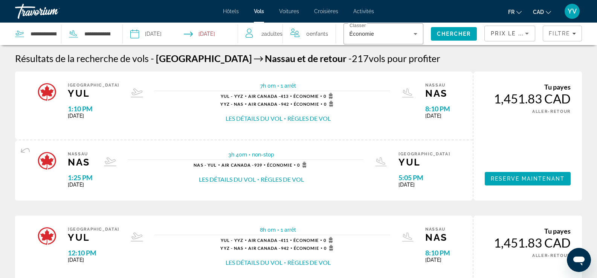
click at [527, 34] on icon "Sort by" at bounding box center [527, 34] width 4 height 2
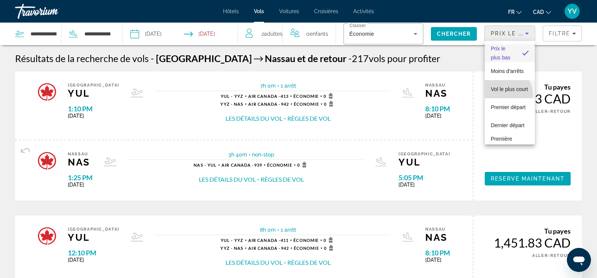
click at [506, 94] on span "Vol le plus court" at bounding box center [509, 89] width 37 height 9
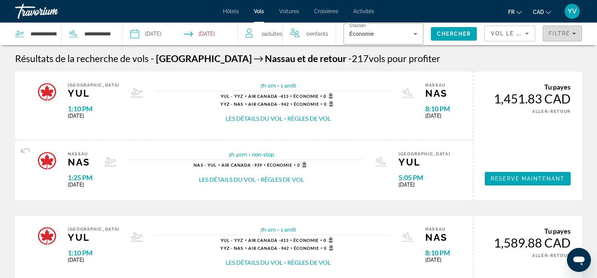
click at [571, 36] on div "Filtre" at bounding box center [562, 34] width 27 height 6
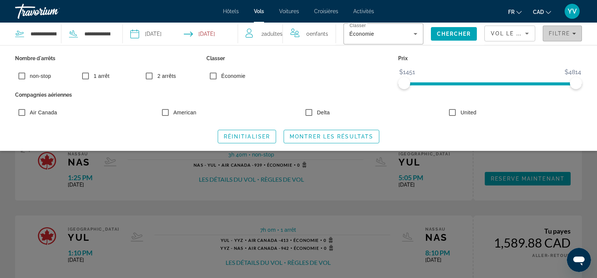
click at [571, 36] on div "Filtre" at bounding box center [562, 34] width 27 height 6
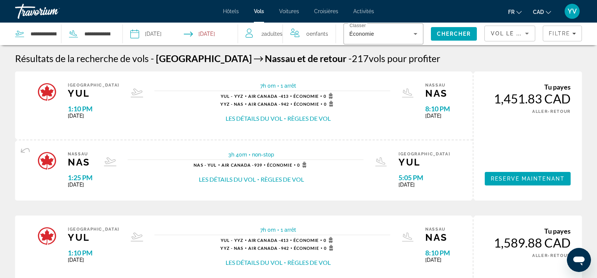
click at [521, 35] on span "Vol le plus court" at bounding box center [524, 34] width 67 height 6
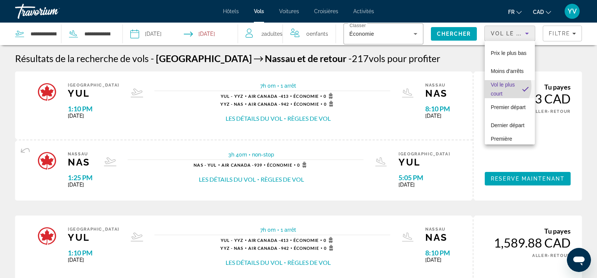
click at [501, 95] on span "Vol le plus court" at bounding box center [503, 89] width 25 height 18
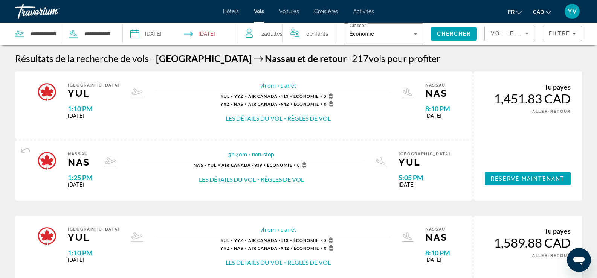
click at [32, 112] on div "Montreal YUL 1:10 PM [DATE] 7h 0m 1 arrêt 1 arrêt YUL - YYZ Air Canada - 413 Éc…" at bounding box center [243, 106] width 435 height 46
click at [520, 35] on span "Vol le plus court" at bounding box center [524, 34] width 67 height 6
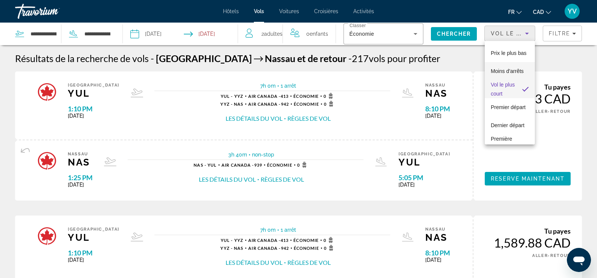
click at [507, 74] on span "Moins d'arrêts" at bounding box center [507, 71] width 33 height 6
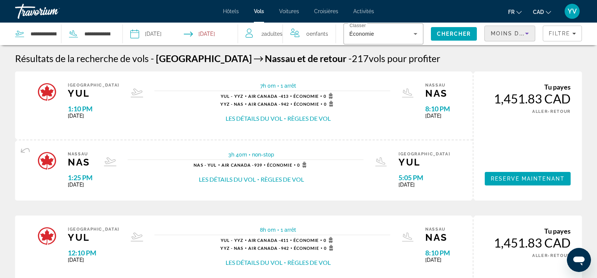
click at [506, 34] on span "Moins d'arrêts" at bounding box center [518, 34] width 54 height 6
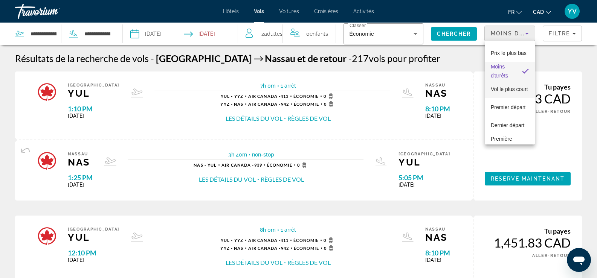
click at [498, 90] on span "Vol le plus court" at bounding box center [509, 89] width 37 height 9
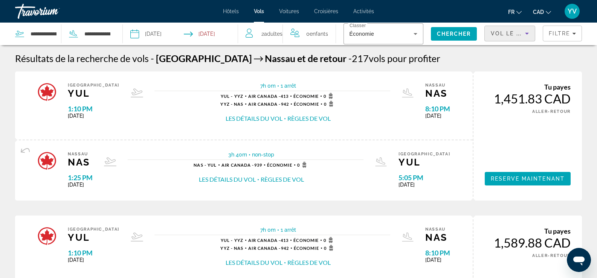
click at [290, 118] on button "Règles de vol" at bounding box center [309, 119] width 43 height 8
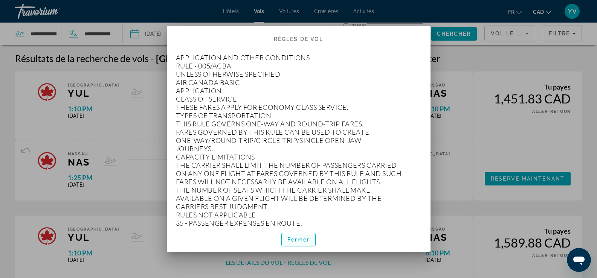
click at [309, 239] on span "Fermer" at bounding box center [299, 240] width 23 height 6
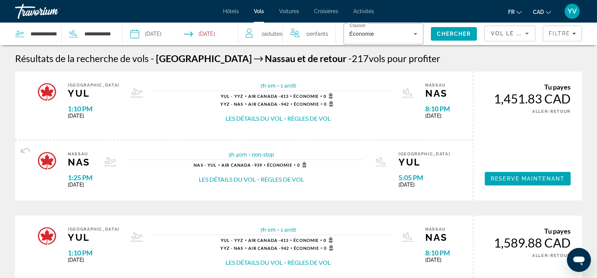
click at [312, 35] on span "0 Enfant Enfants" at bounding box center [317, 34] width 22 height 11
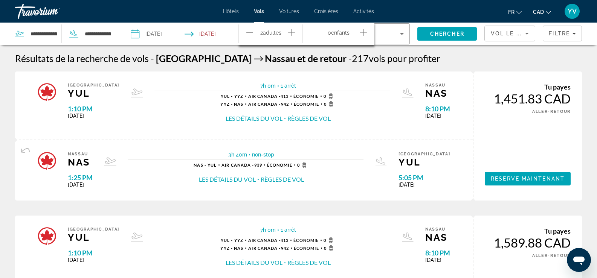
click at [364, 33] on icon "Increment children" at bounding box center [363, 32] width 7 height 7
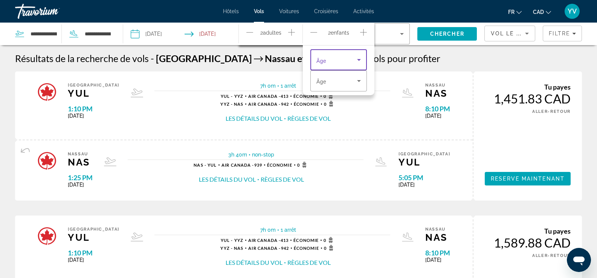
click at [359, 58] on icon "Travelers: 2 adults, 2 children" at bounding box center [359, 59] width 9 height 9
click at [334, 101] on mat-option "5" at bounding box center [338, 98] width 57 height 18
click at [347, 76] on div "Travelers: 2 adults, 2 children" at bounding box center [339, 80] width 44 height 21
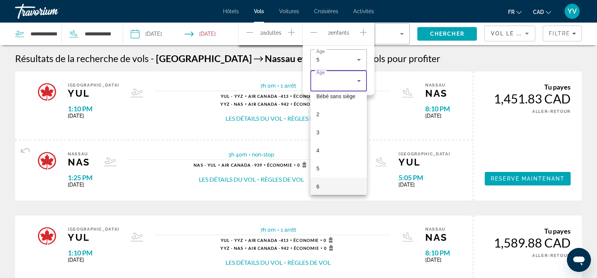
scroll to position [38, 0]
click at [330, 171] on mat-option "6" at bounding box center [338, 174] width 57 height 18
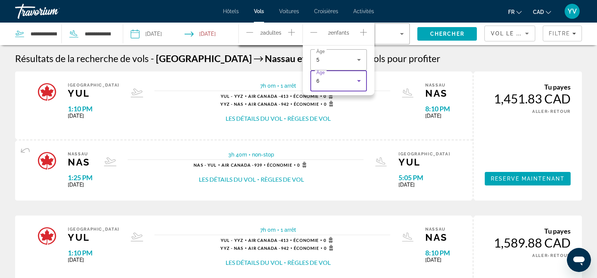
click at [359, 121] on div "1 arrêt YUL - YYZ Air Canada - 413 Économie 0 YYZ - NAS Air Canada - 942 Économ…" at bounding box center [272, 108] width 236 height 30
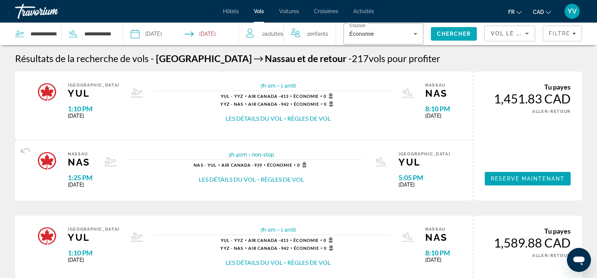
click at [445, 34] on span "Chercher" at bounding box center [454, 34] width 34 height 6
click at [41, 34] on input "**********" at bounding box center [44, 33] width 28 height 11
drag, startPoint x: 30, startPoint y: 33, endPoint x: 111, endPoint y: 36, distance: 81.1
click at [111, 36] on div "**********" at bounding box center [63, 34] width 96 height 23
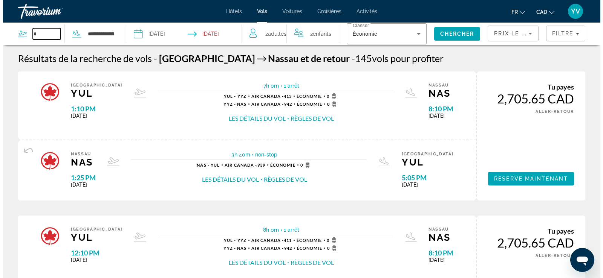
scroll to position [0, 0]
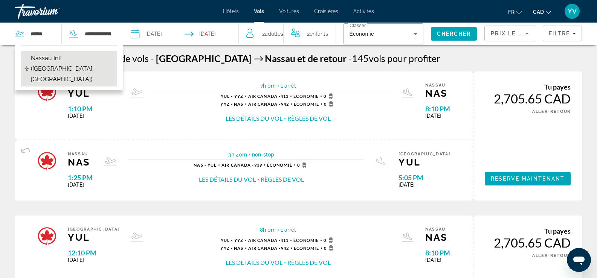
click at [57, 54] on span "Nassau Intl ([GEOGRAPHIC_DATA], [GEOGRAPHIC_DATA])" at bounding box center [72, 69] width 82 height 32
type input "**********"
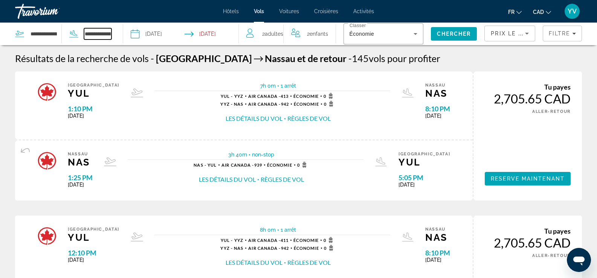
click at [100, 36] on input "**********" at bounding box center [98, 33] width 28 height 11
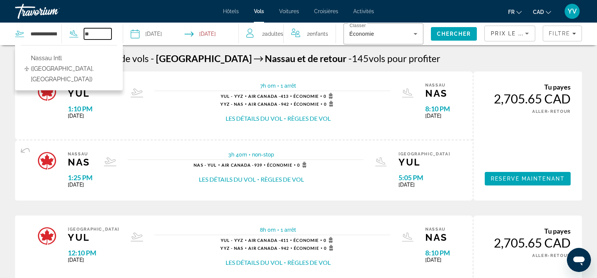
type input "*"
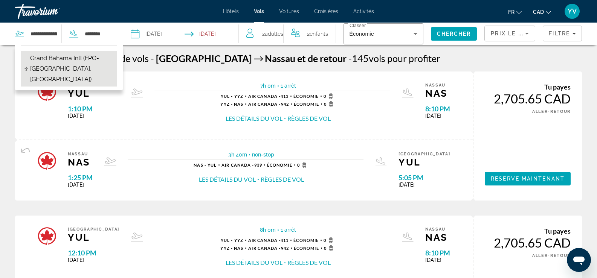
click at [66, 57] on span "Grand Bahama Intl (FPO-[GEOGRAPHIC_DATA], [GEOGRAPHIC_DATA])" at bounding box center [71, 69] width 83 height 32
type input "**********"
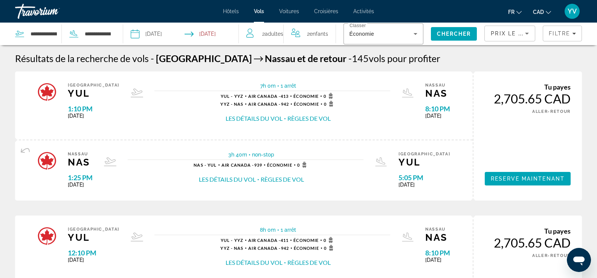
click at [211, 34] on input "Return date: Feb 18, 2026" at bounding box center [213, 35] width 57 height 25
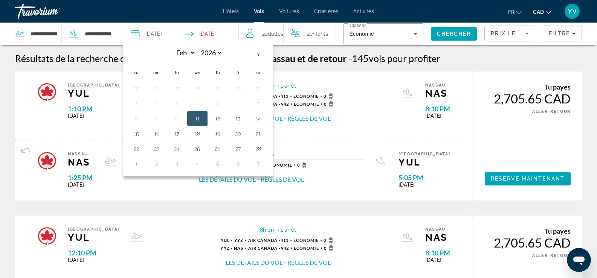
click at [199, 119] on button "11" at bounding box center [197, 118] width 12 height 11
type input "**********"
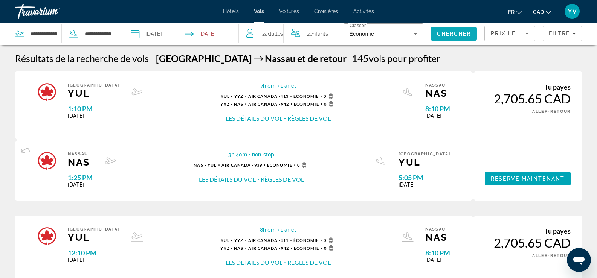
click at [440, 32] on span "Chercher" at bounding box center [454, 34] width 34 height 6
